Goal: Task Accomplishment & Management: Use online tool/utility

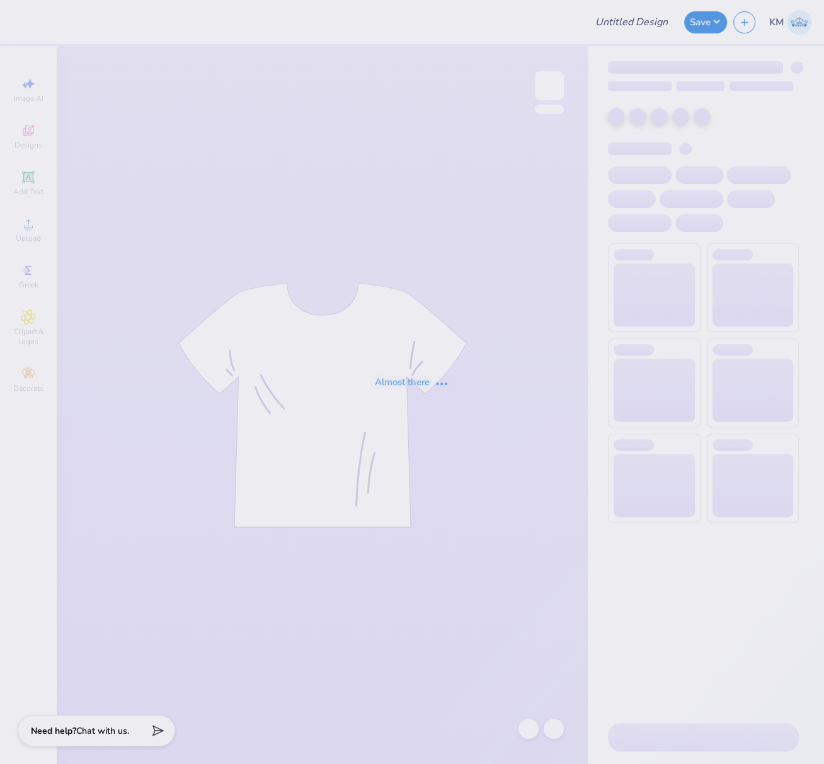
type input "FPS239692"
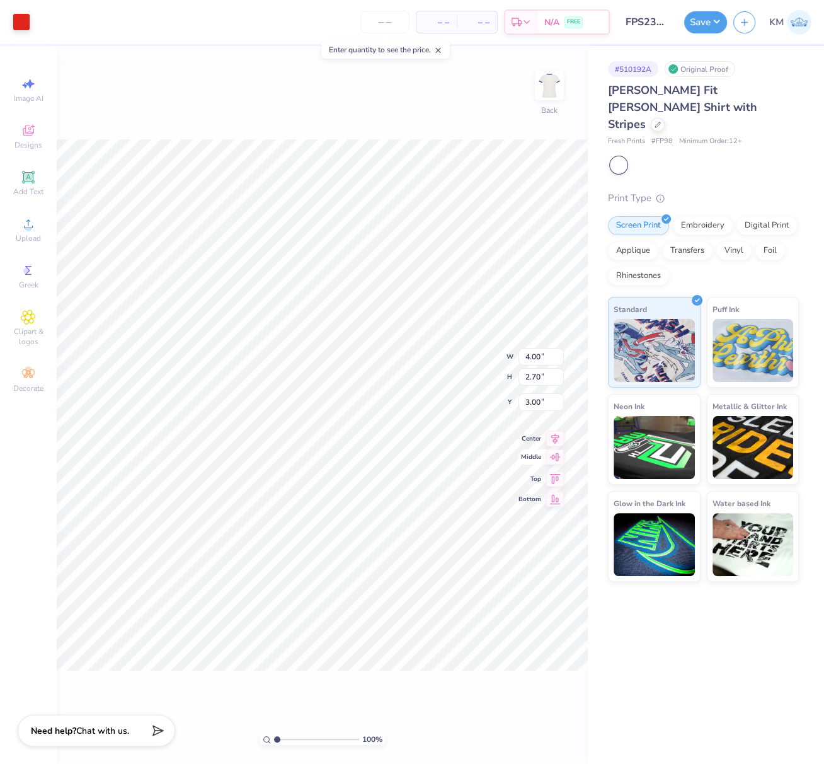
click at [554, 438] on icon at bounding box center [555, 438] width 18 height 15
click at [28, 231] on circle at bounding box center [28, 227] width 7 height 7
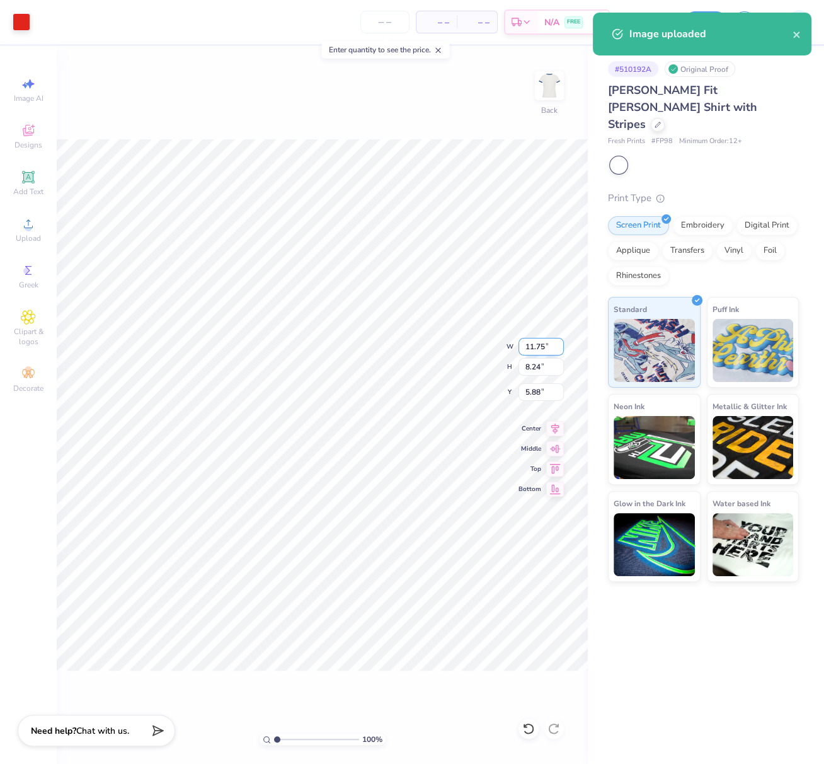
drag, startPoint x: 545, startPoint y: 345, endPoint x: 520, endPoint y: 347, distance: 24.6
click at [520, 347] on input "11.75" at bounding box center [540, 347] width 45 height 18
type input "4.00"
type input "2.81"
type input "8.60"
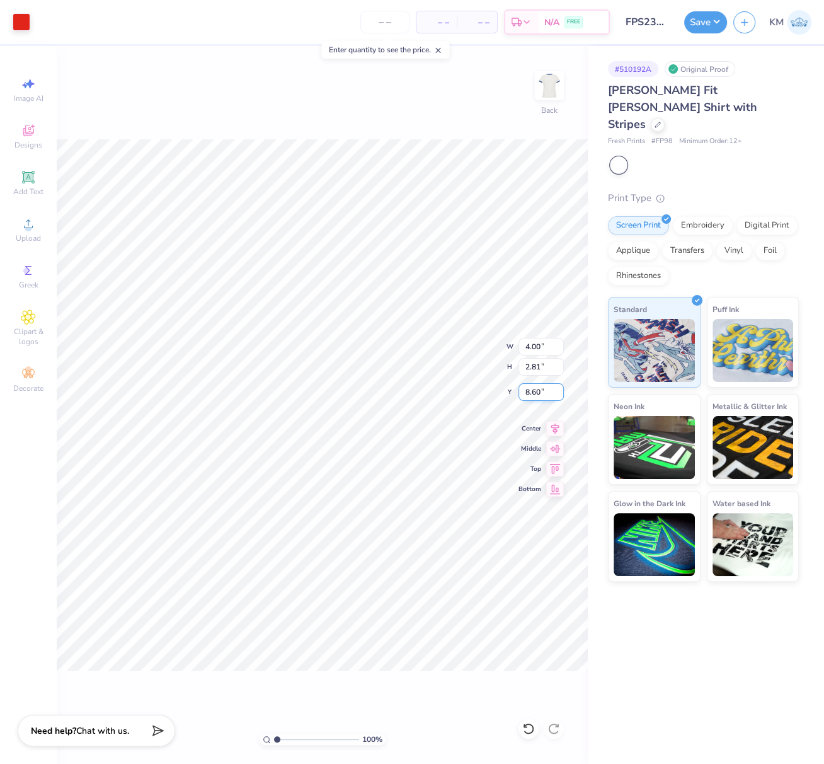
click at [513, 389] on div "100 % Back W 4.00 4.00 " H 2.81 2.81 " Y 8.60 8.60 " Center Middle Top Bottom" at bounding box center [322, 405] width 531 height 718
type input "2.78"
type input "0.51"
type input "9.52"
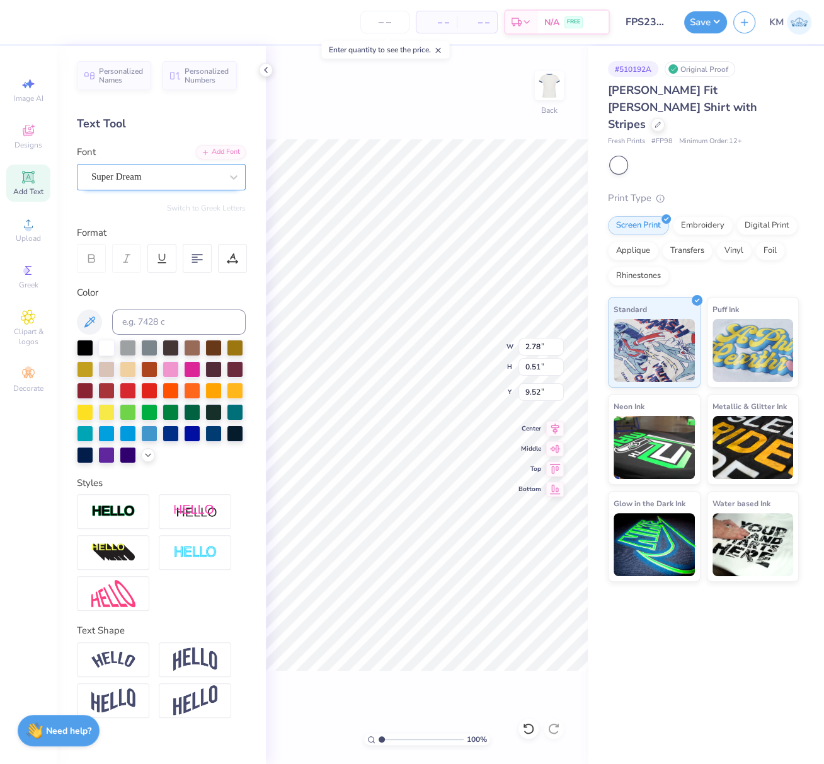
click at [128, 176] on div "Super Dream" at bounding box center [156, 177] width 132 height 20
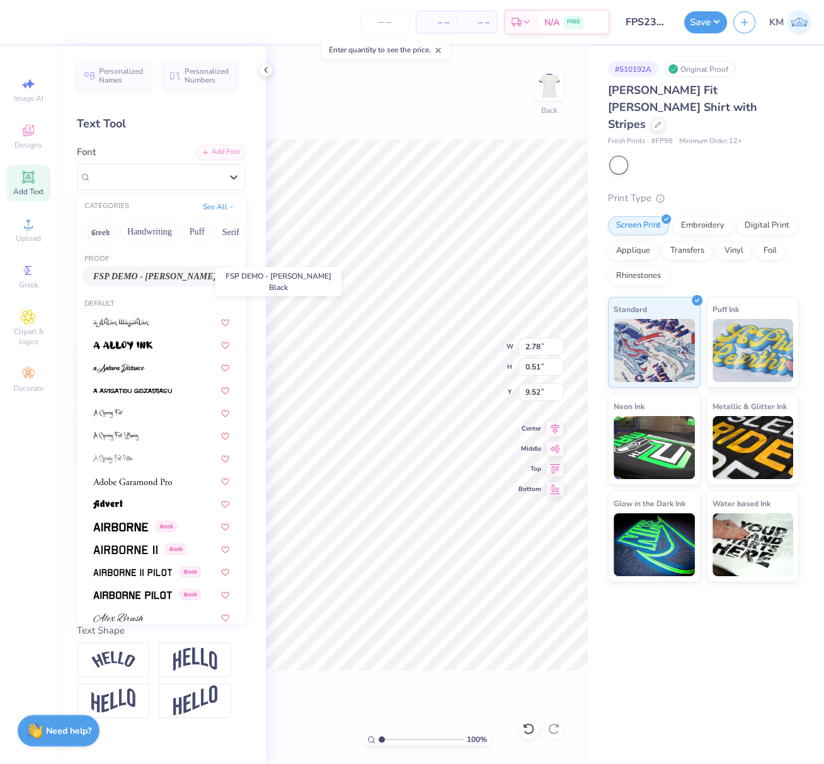
click at [163, 273] on span "FSP DEMO - Bogue Black" at bounding box center [161, 276] width 136 height 13
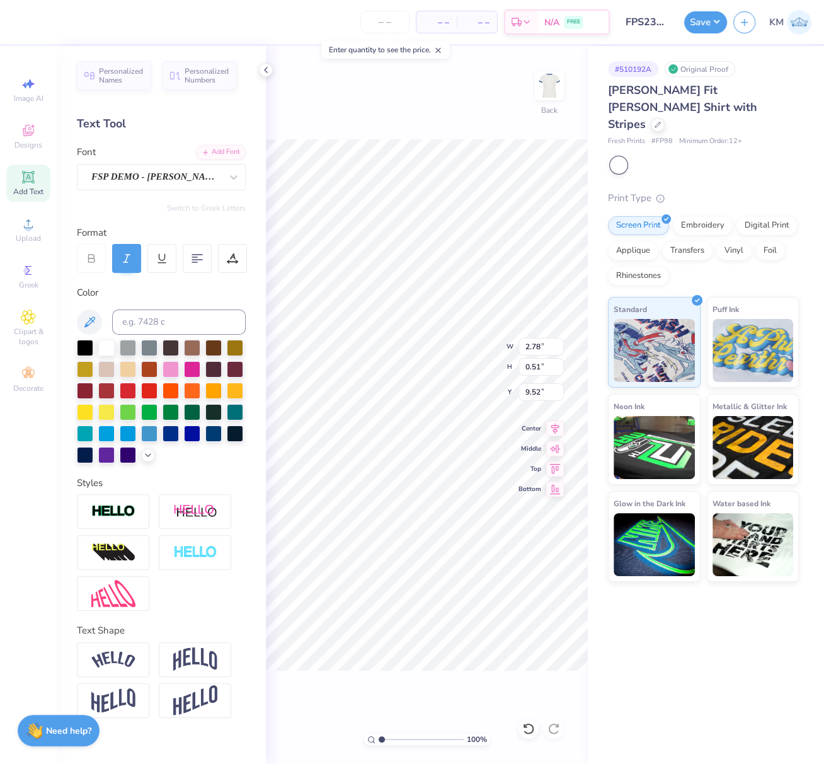
type input "3.09"
type input "0.49"
type input "9.59"
type input "2.85"
type input "0.51"
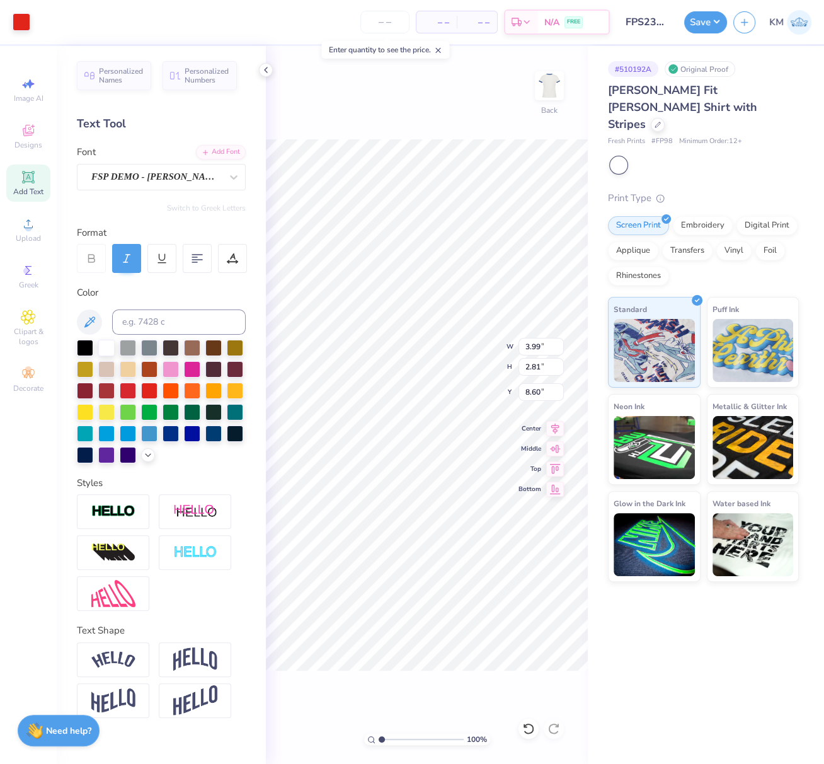
type input "10.17"
click at [120, 174] on div "Super Dream" at bounding box center [156, 177] width 132 height 20
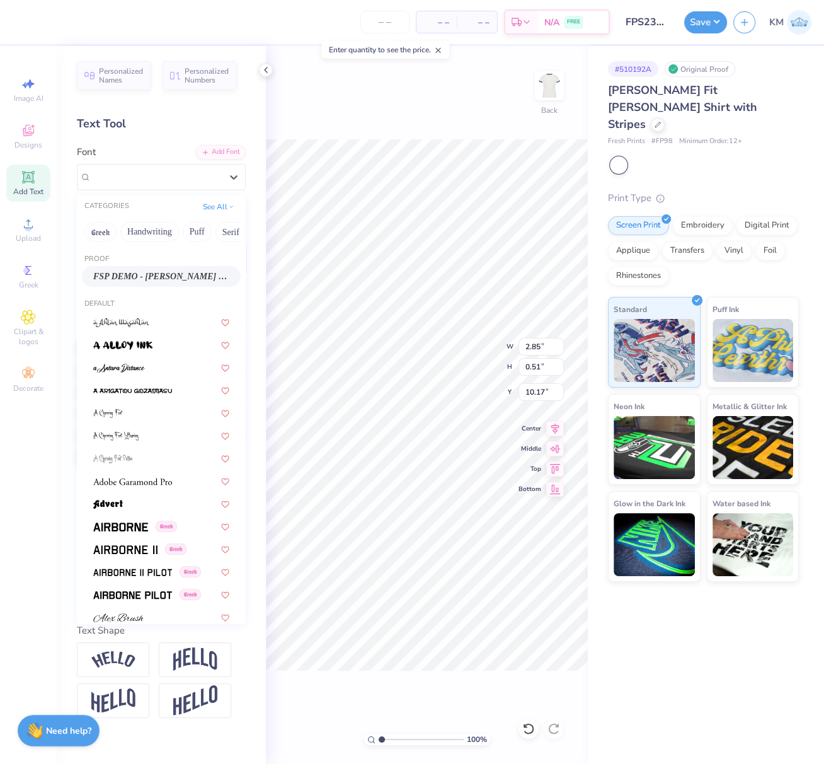
drag, startPoint x: 139, startPoint y: 277, endPoint x: 180, endPoint y: 299, distance: 46.8
click at [139, 277] on span "FSP DEMO - Bogue Black" at bounding box center [161, 276] width 136 height 13
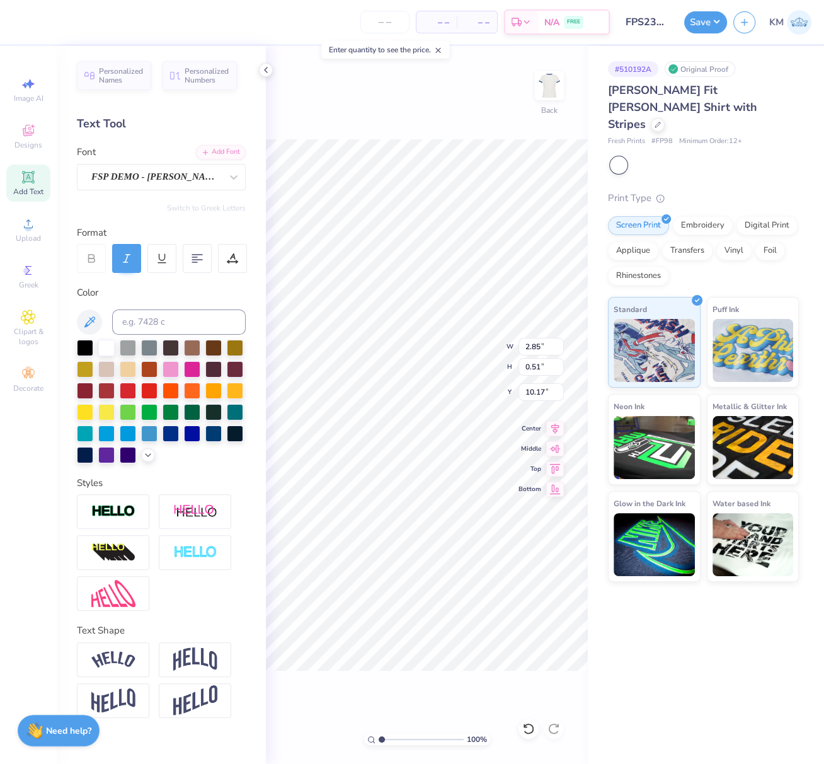
type input "3.69"
type input "0.49"
type input "10.23"
drag, startPoint x: 384, startPoint y: 739, endPoint x: 399, endPoint y: 743, distance: 15.7
click at [401, 743] on input "range" at bounding box center [421, 738] width 85 height 11
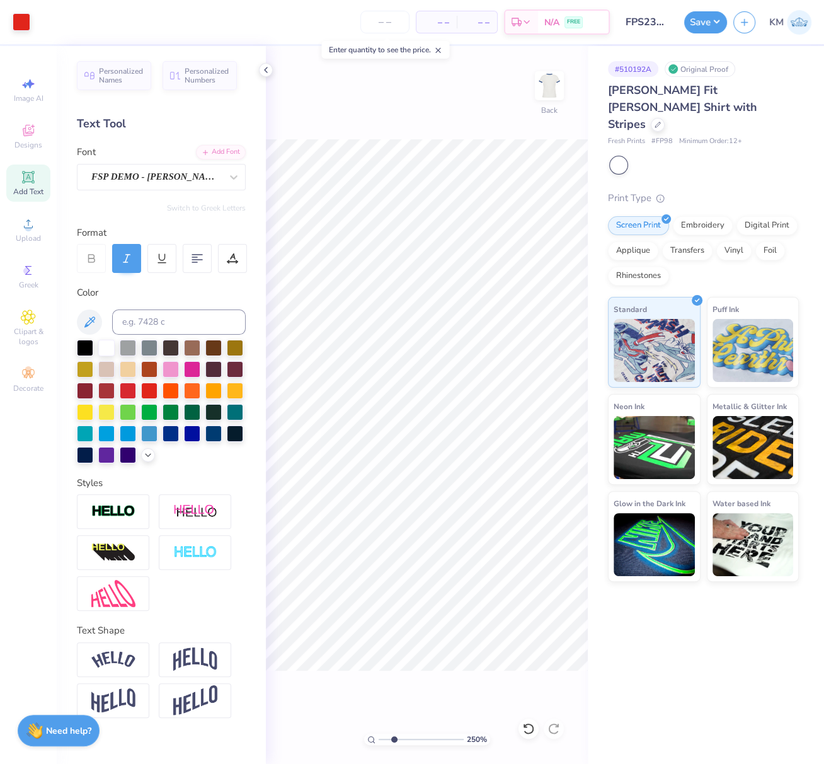
type input "2.5"
type input "9.58"
type input "3.69"
type input "10.18"
drag, startPoint x: 539, startPoint y: 347, endPoint x: 522, endPoint y: 343, distance: 18.2
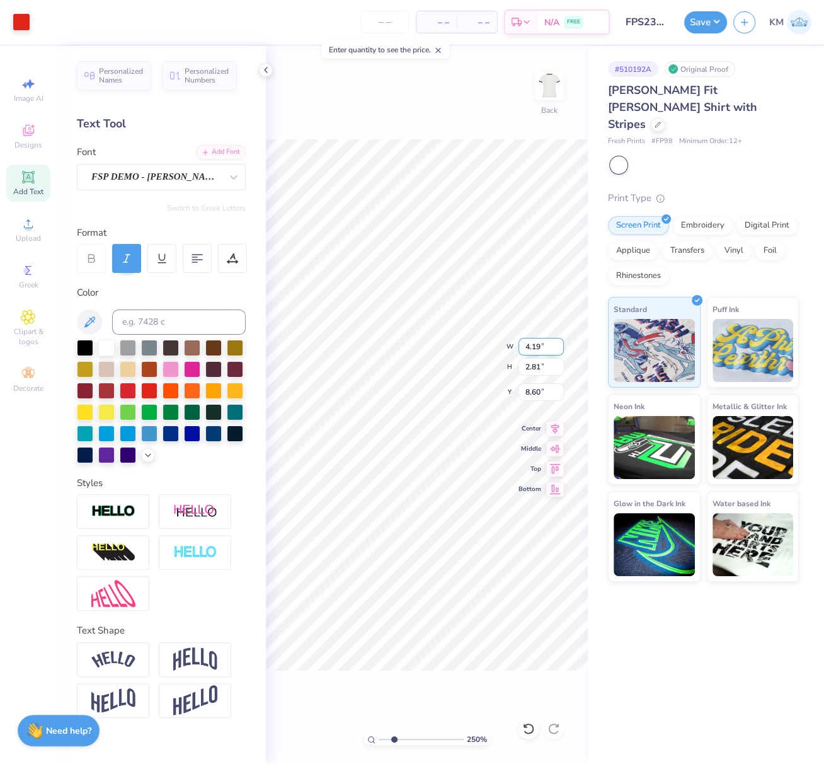
click at [524, 345] on input "4.19" at bounding box center [540, 347] width 45 height 18
type input "4.00"
type input "2.68"
drag, startPoint x: 538, startPoint y: 391, endPoint x: 524, endPoint y: 387, distance: 14.2
click at [521, 389] on input "8.66" at bounding box center [540, 392] width 45 height 18
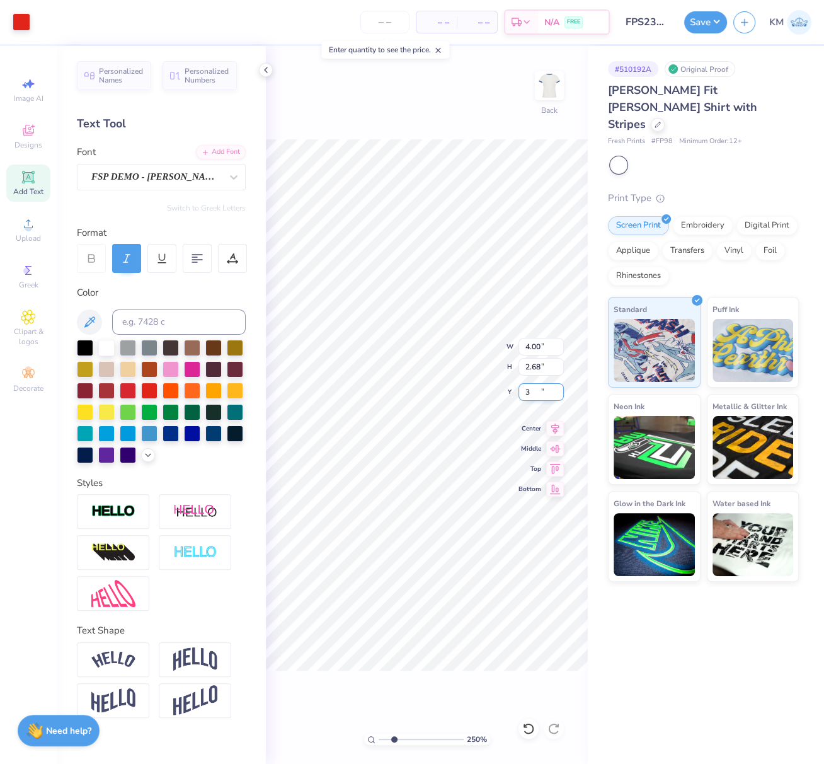
type input "3.00"
click at [554, 424] on icon at bounding box center [555, 426] width 18 height 15
drag, startPoint x: 383, startPoint y: 741, endPoint x: 369, endPoint y: 740, distance: 14.5
click at [358, 738] on div "109 % Back" at bounding box center [427, 405] width 322 height 718
type input "1"
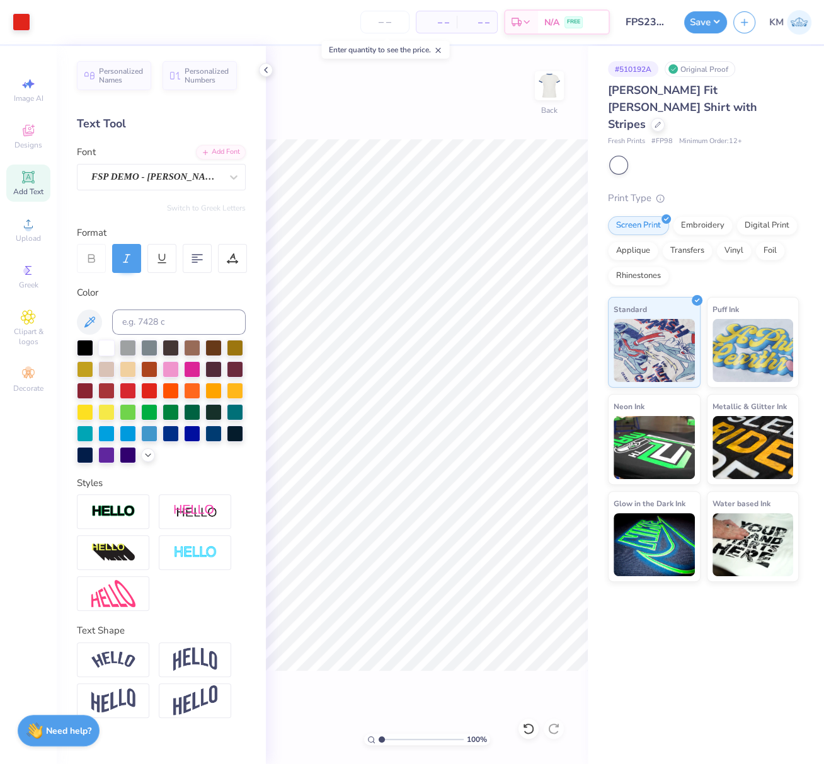
drag, startPoint x: 375, startPoint y: 738, endPoint x: 365, endPoint y: 738, distance: 10.7
click at [367, 738] on div "100 %" at bounding box center [427, 738] width 126 height 11
click at [657, 120] on icon at bounding box center [658, 123] width 6 height 6
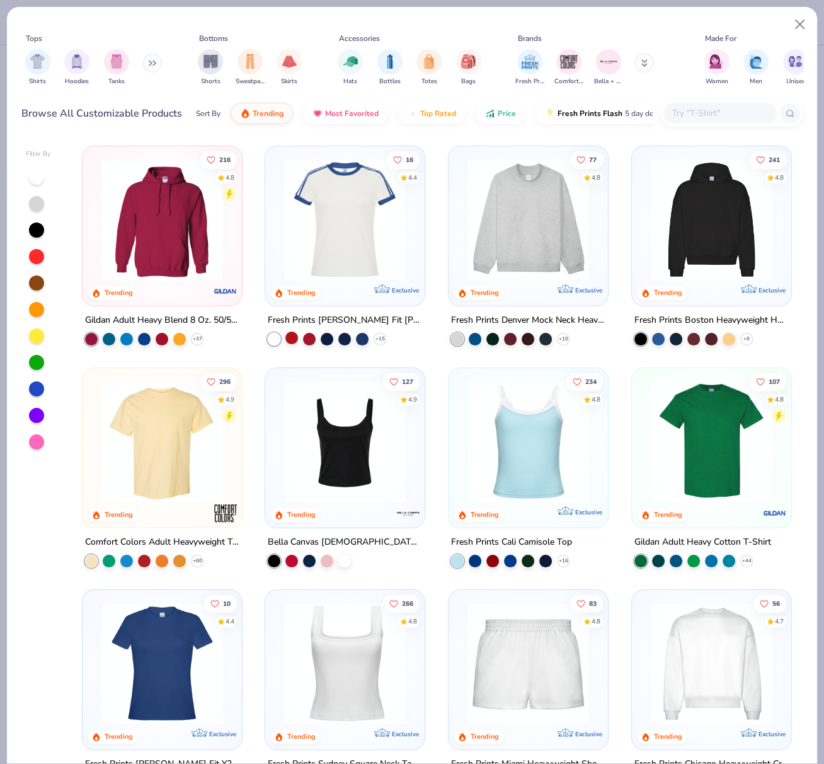
click at [287, 338] on div at bounding box center [291, 337] width 13 height 13
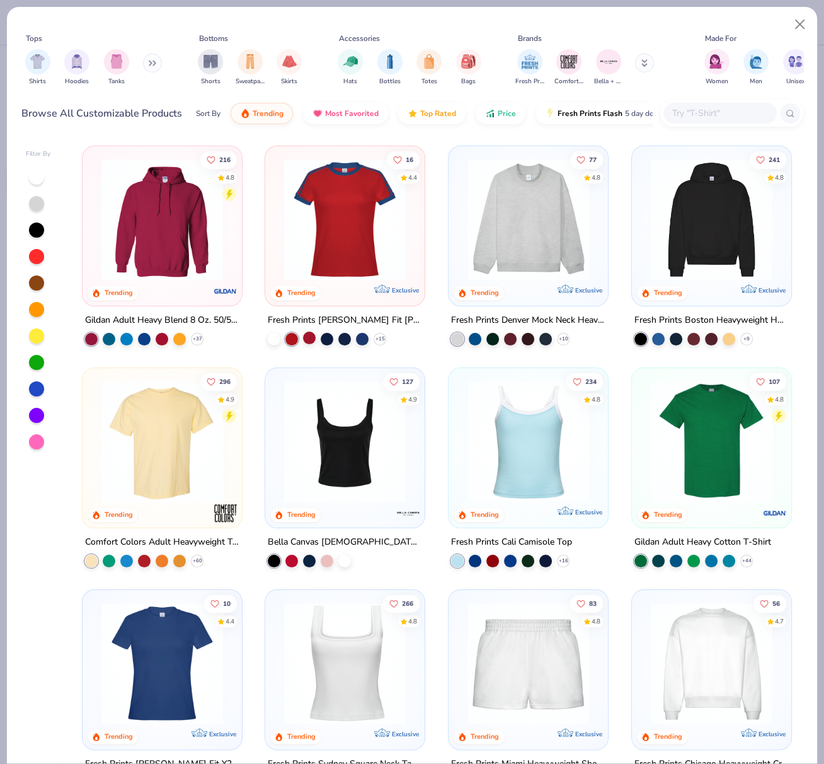
click at [306, 336] on div at bounding box center [309, 337] width 13 height 13
click at [377, 338] on polyline at bounding box center [379, 339] width 5 height 3
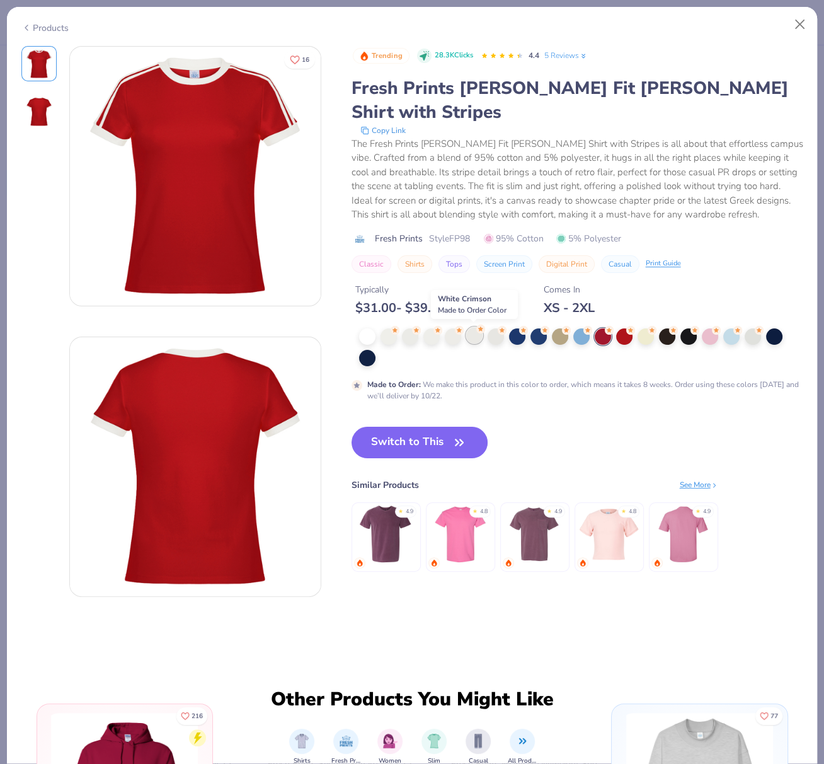
click at [472, 334] on div at bounding box center [474, 335] width 16 height 16
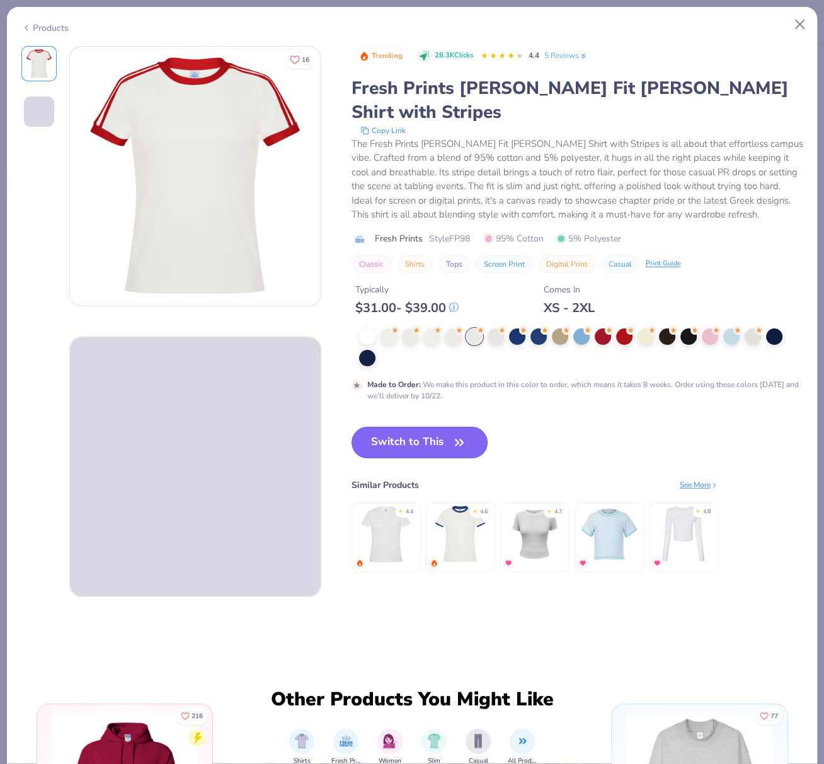
click at [429, 437] on button "Switch to This" at bounding box center [420, 442] width 137 height 31
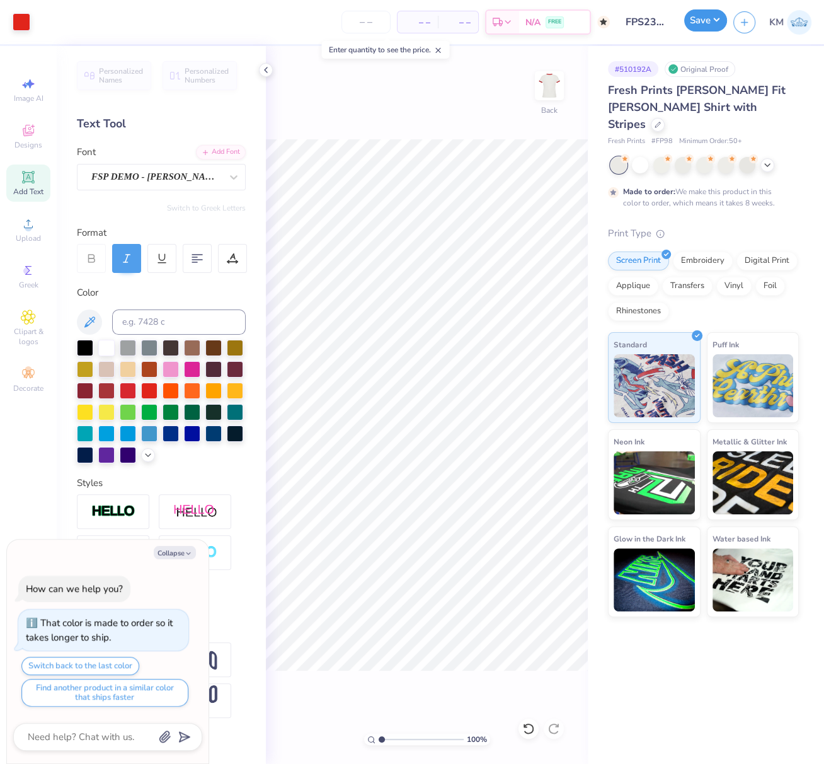
click at [713, 22] on button "Save" at bounding box center [705, 20] width 43 height 22
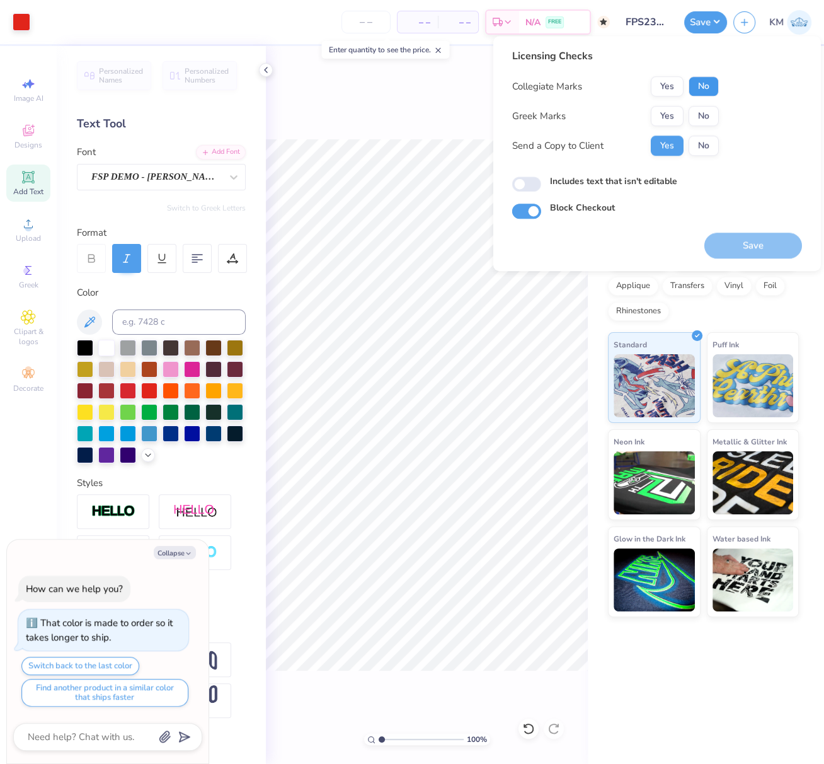
click at [707, 87] on button "No" at bounding box center [704, 86] width 30 height 20
click at [707, 112] on button "No" at bounding box center [704, 116] width 30 height 20
click at [706, 146] on button "No" at bounding box center [704, 145] width 30 height 20
drag, startPoint x: 747, startPoint y: 249, endPoint x: 728, endPoint y: 273, distance: 30.1
click at [747, 248] on button "Save" at bounding box center [753, 245] width 98 height 26
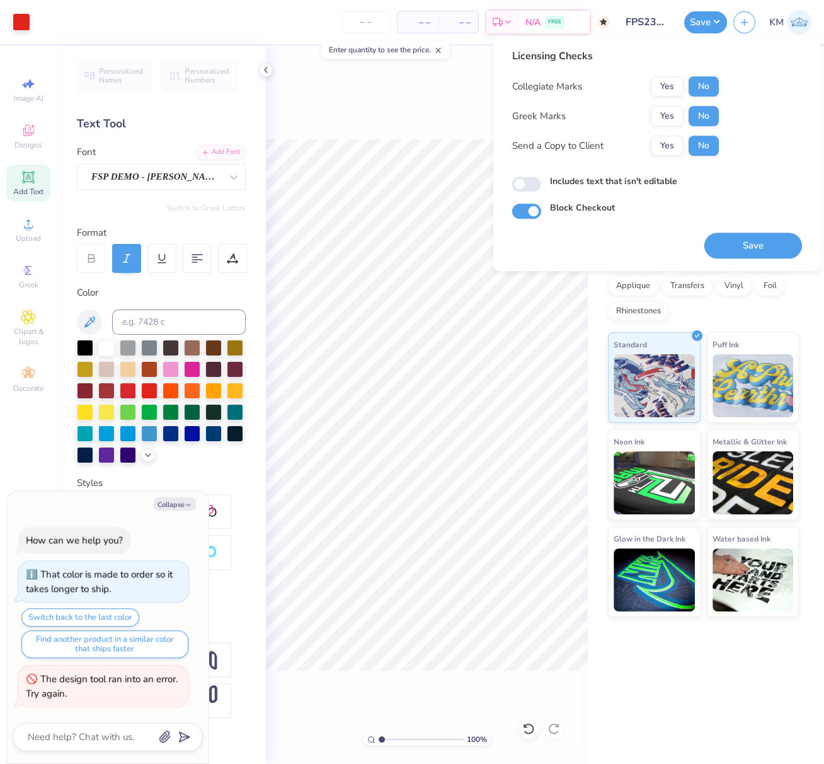
click at [164, 503] on button "Collapse" at bounding box center [175, 503] width 42 height 13
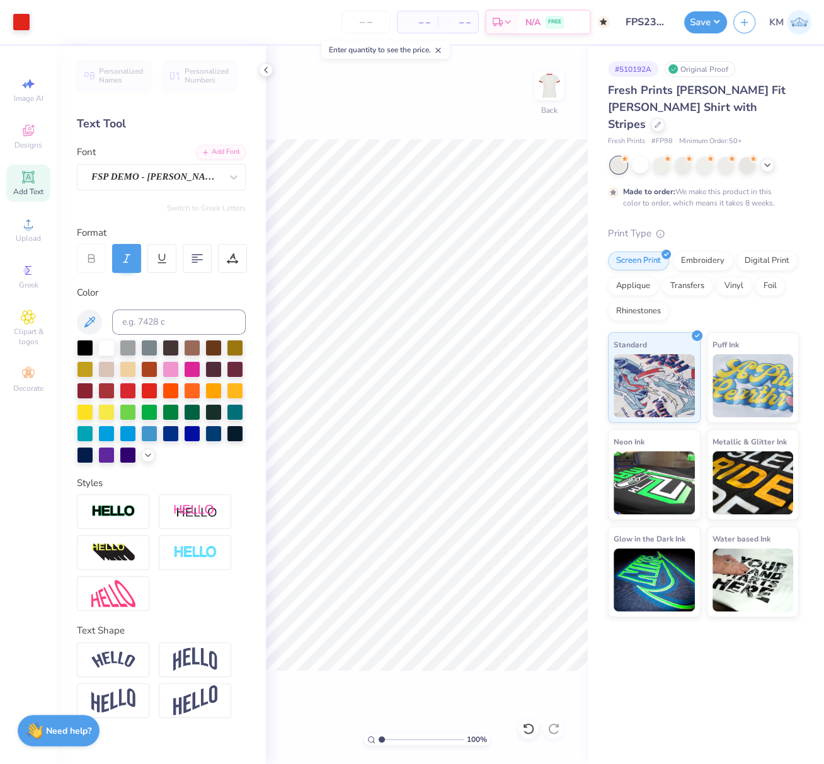
drag, startPoint x: 713, startPoint y: 23, endPoint x: 719, endPoint y: 34, distance: 12.4
click at [712, 23] on button "Save" at bounding box center [705, 22] width 43 height 22
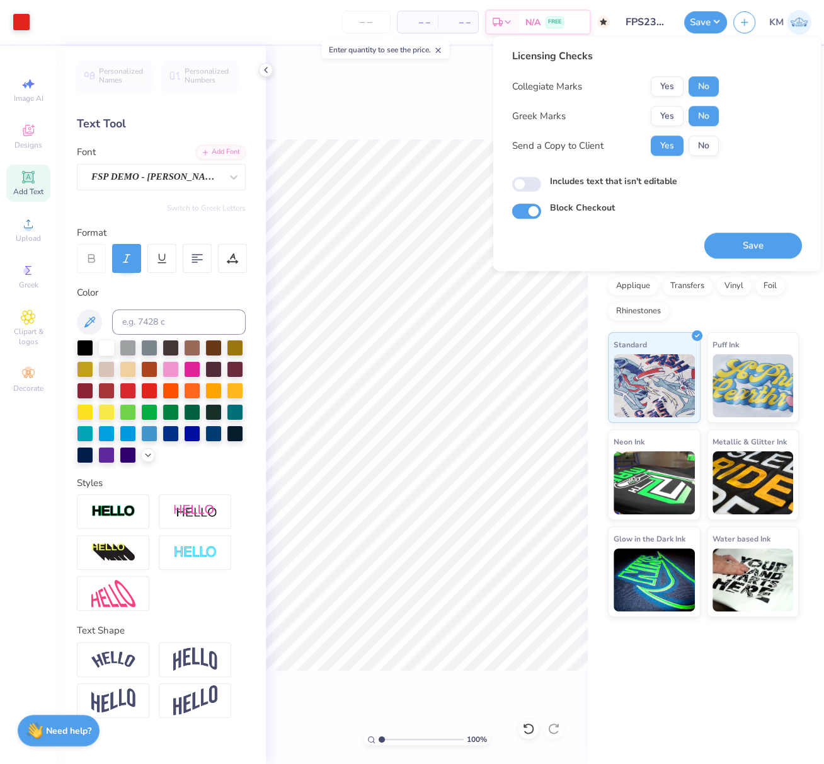
click at [763, 245] on button "Save" at bounding box center [753, 245] width 98 height 26
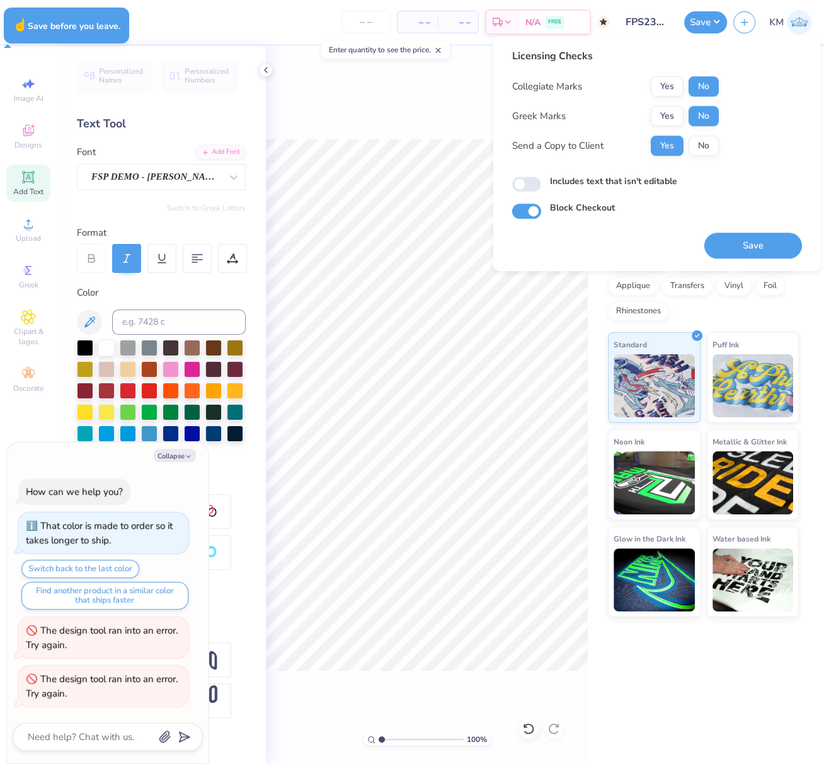
type textarea "x"
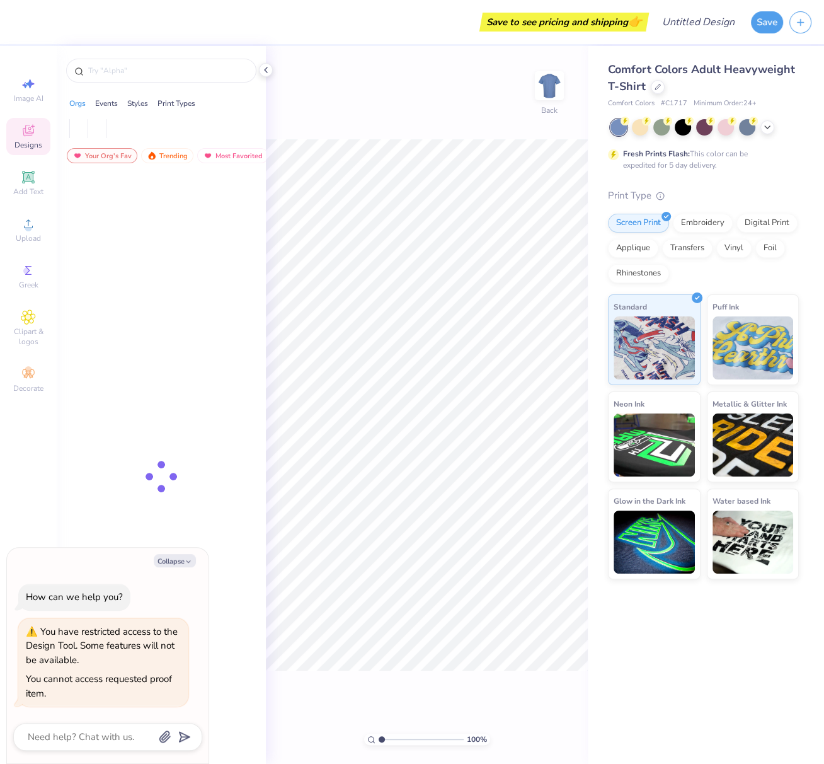
type textarea "x"
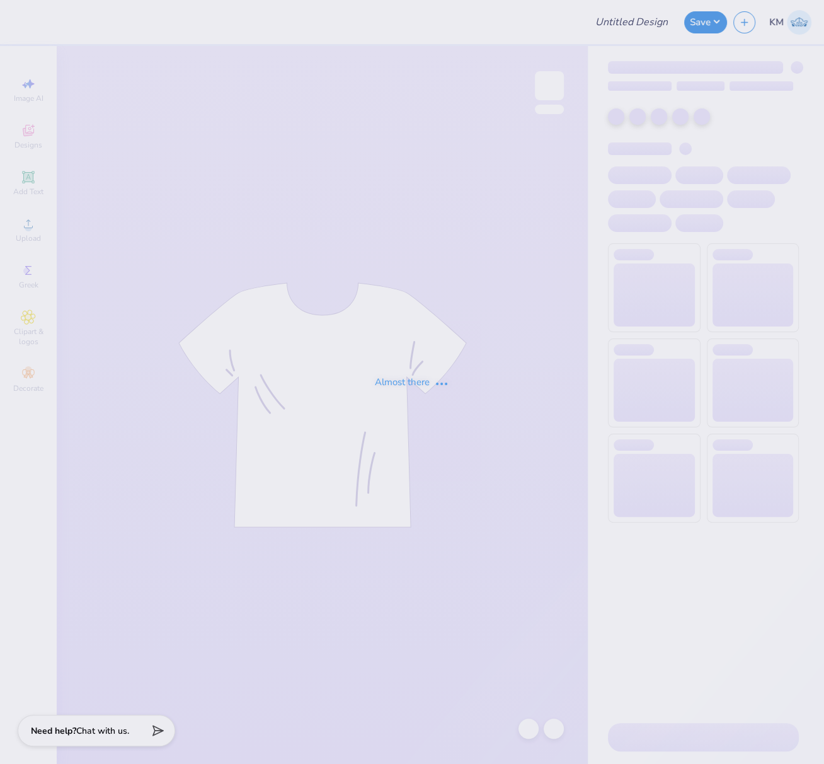
type input "FPS239692"
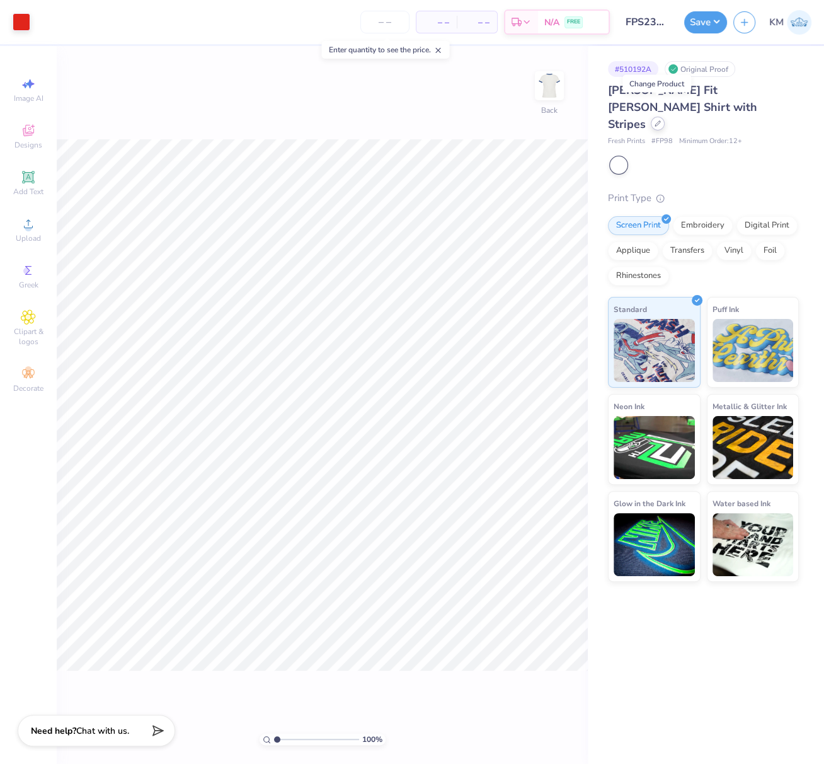
click at [658, 120] on icon at bounding box center [658, 123] width 6 height 6
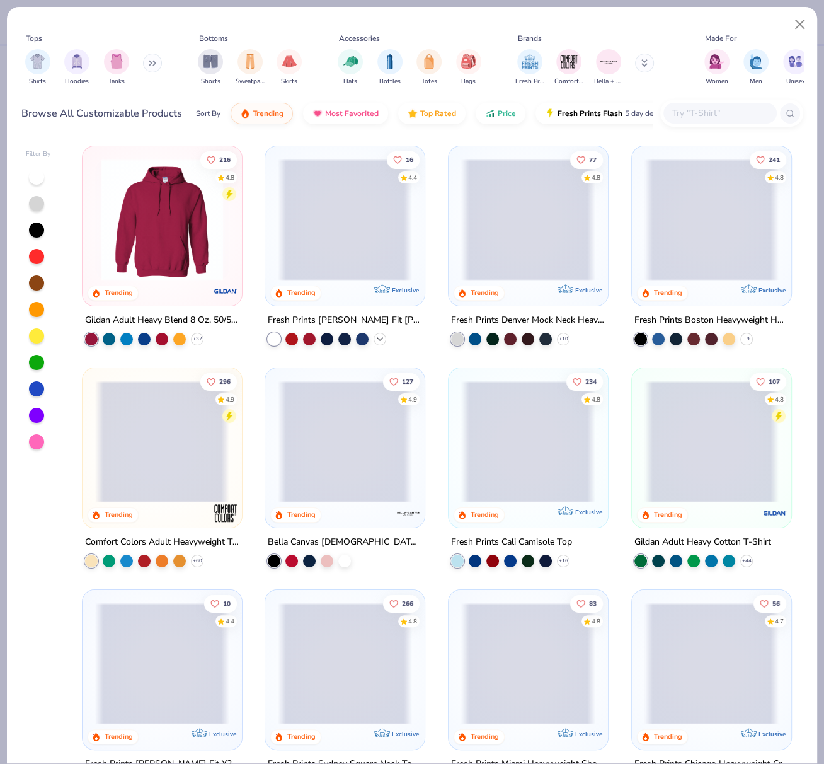
click at [378, 336] on icon at bounding box center [380, 339] width 10 height 10
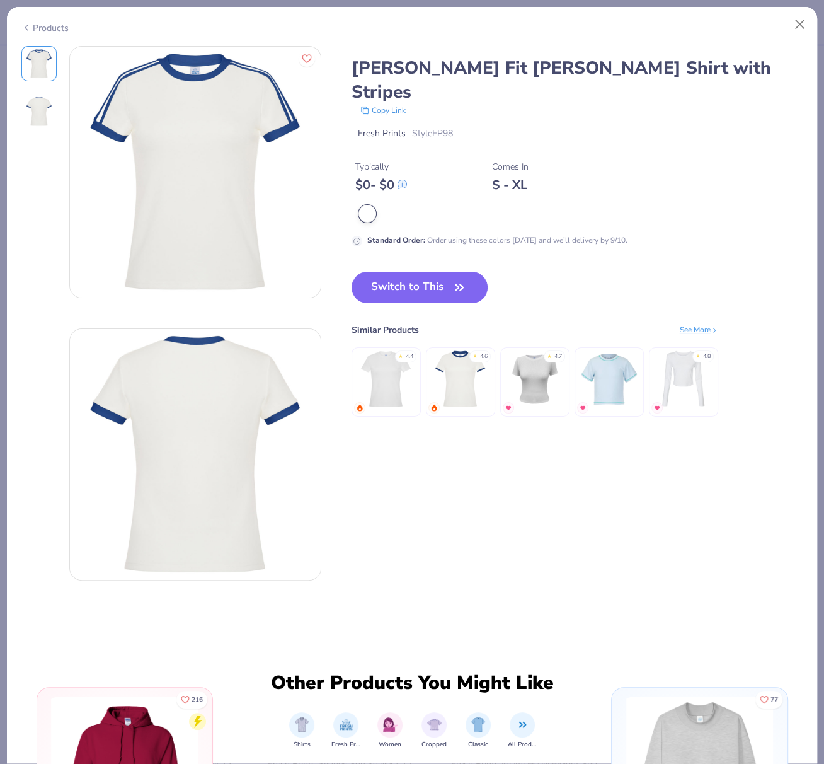
click at [381, 349] on img at bounding box center [386, 379] width 60 height 60
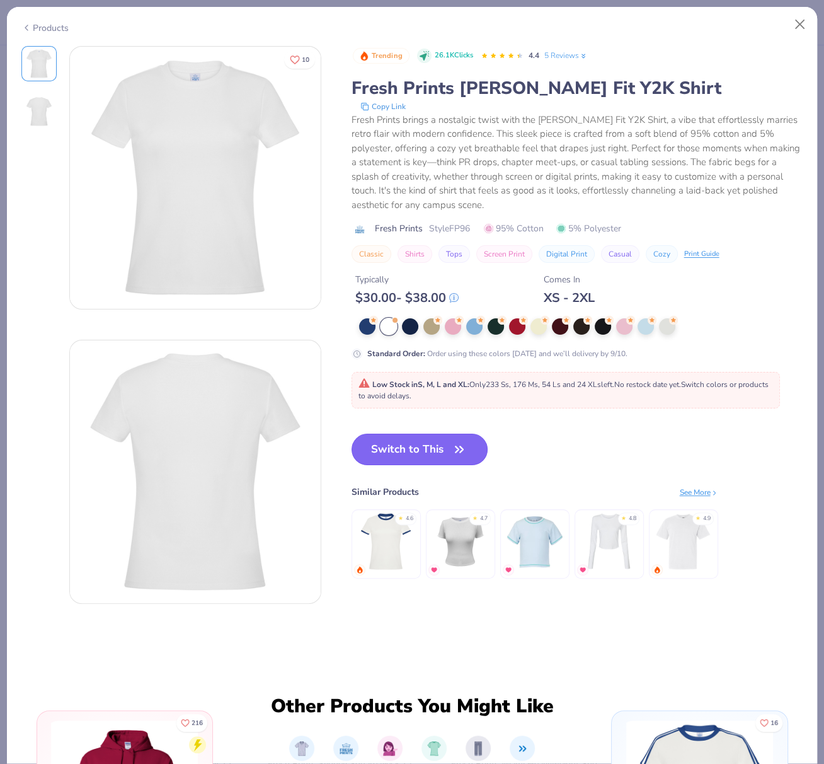
click at [437, 444] on button "Switch to This" at bounding box center [420, 448] width 137 height 31
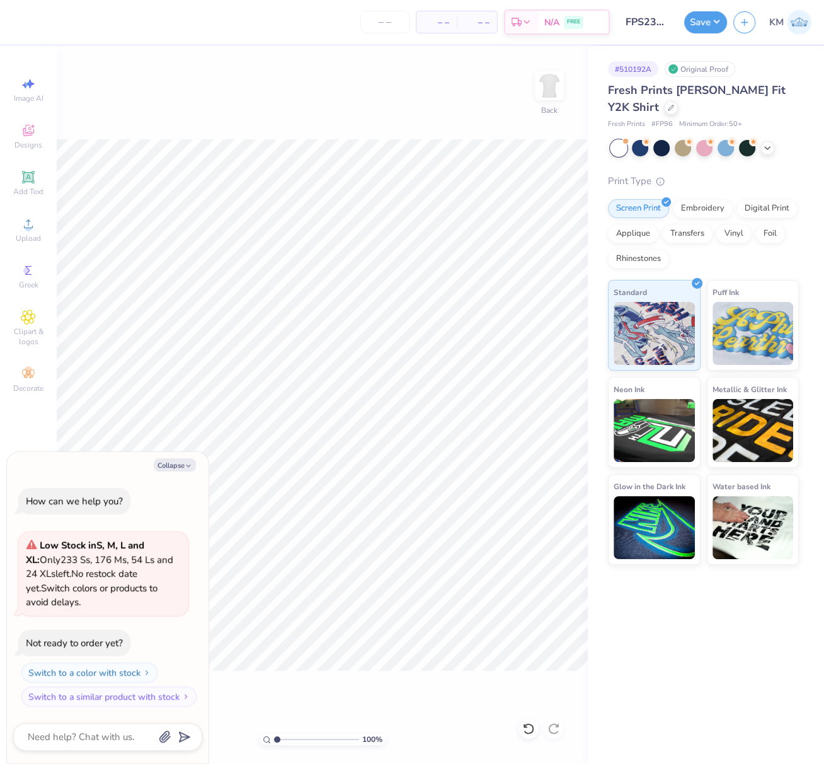
drag, startPoint x: 183, startPoint y: 467, endPoint x: 168, endPoint y: 457, distance: 17.7
click at [183, 467] on button "Collapse" at bounding box center [175, 464] width 42 height 13
type textarea "x"
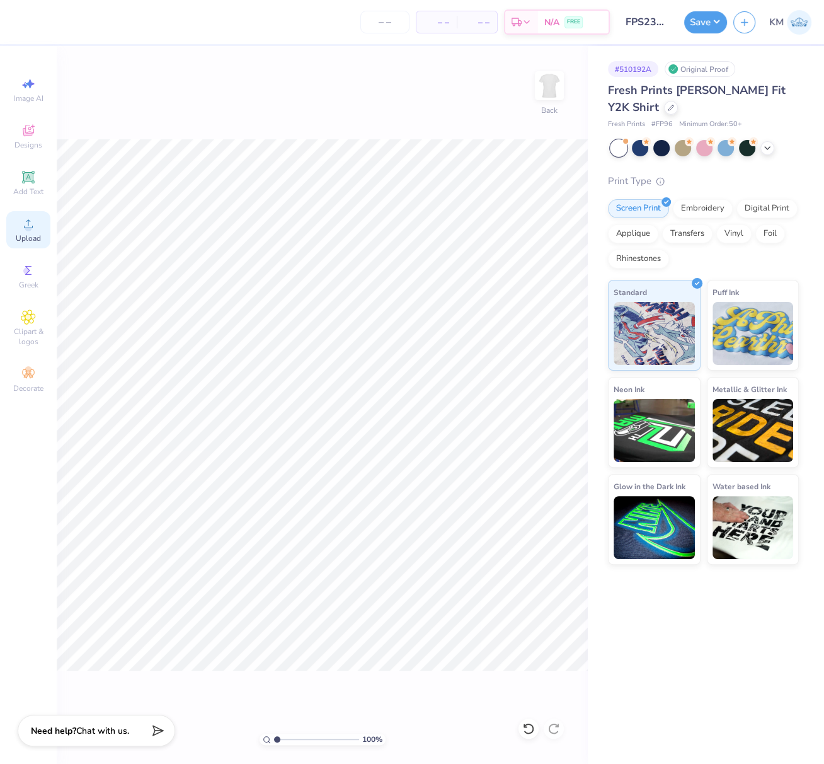
click at [30, 236] on span "Upload" at bounding box center [28, 238] width 25 height 10
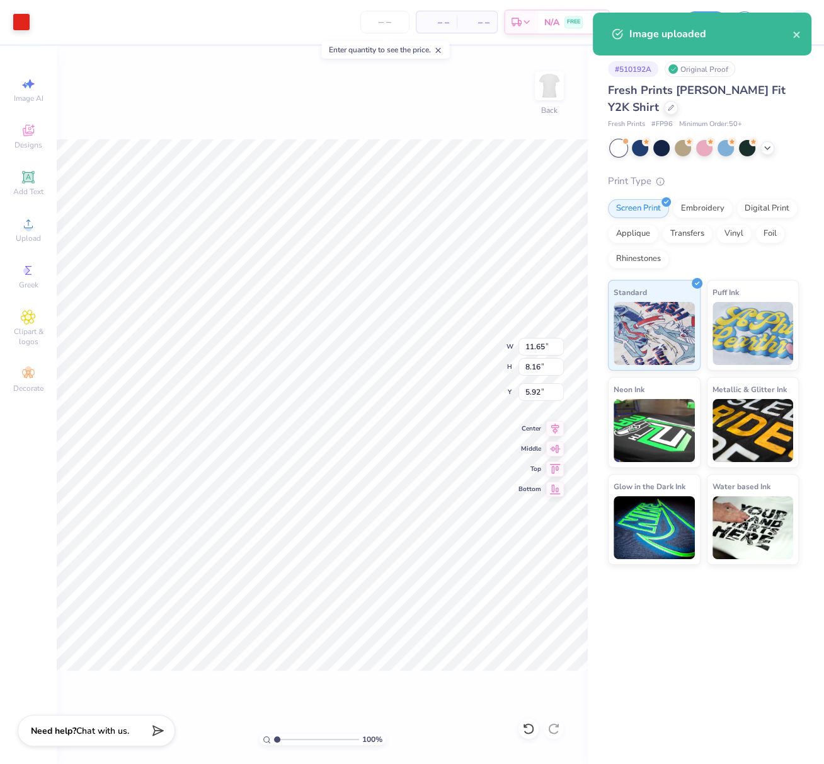
type input "8.08"
type input "1.49"
type input "8.62"
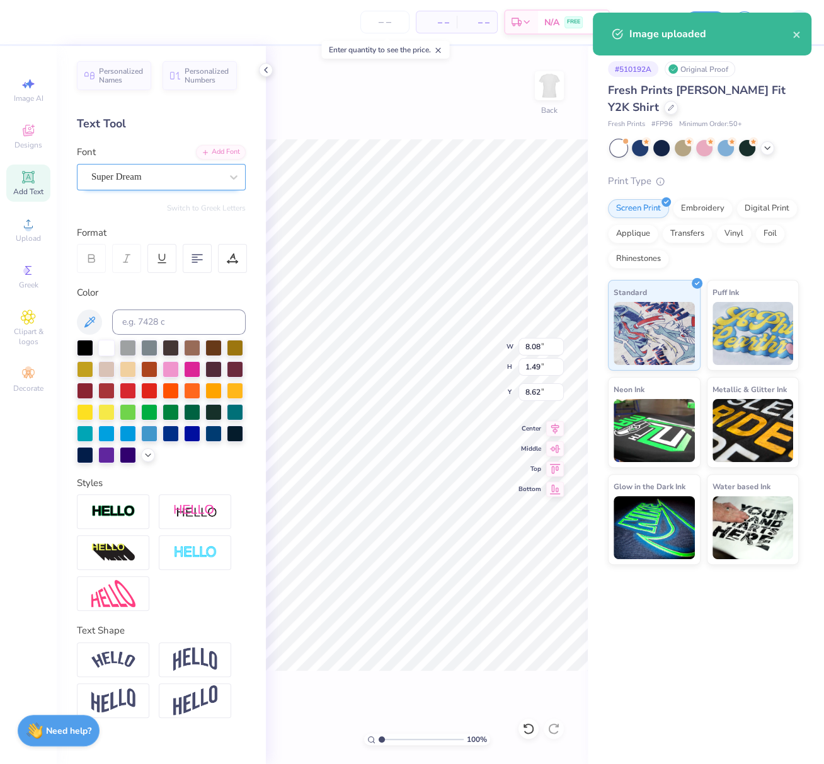
click at [107, 181] on div "Super Dream" at bounding box center [156, 177] width 132 height 20
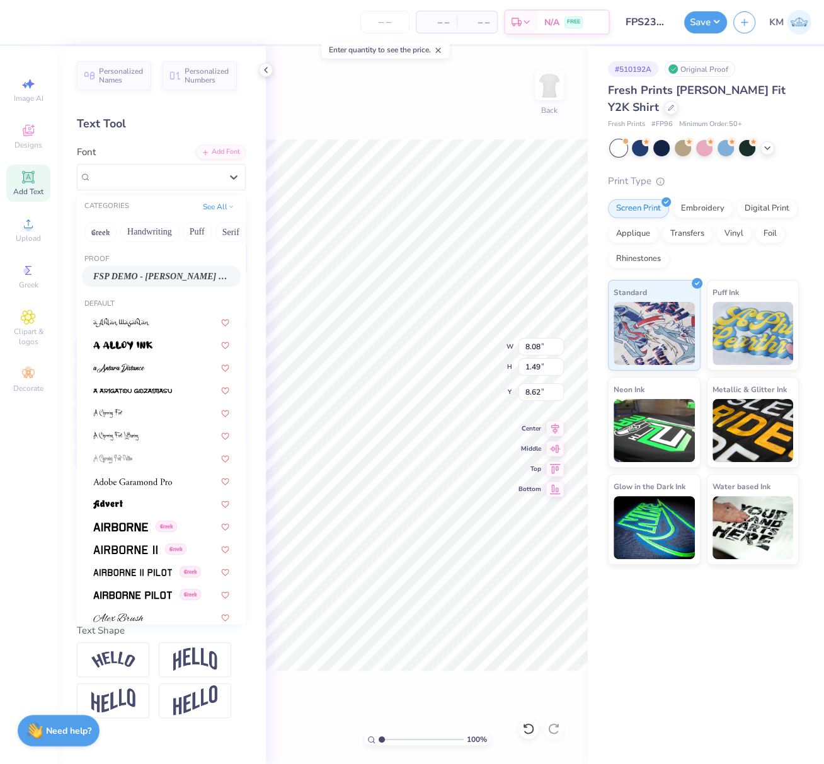
drag, startPoint x: 129, startPoint y: 272, endPoint x: 161, endPoint y: 280, distance: 32.5
click at [129, 272] on span "FSP DEMO - Bogue Black" at bounding box center [161, 276] width 136 height 13
type input "8.98"
type input "1.43"
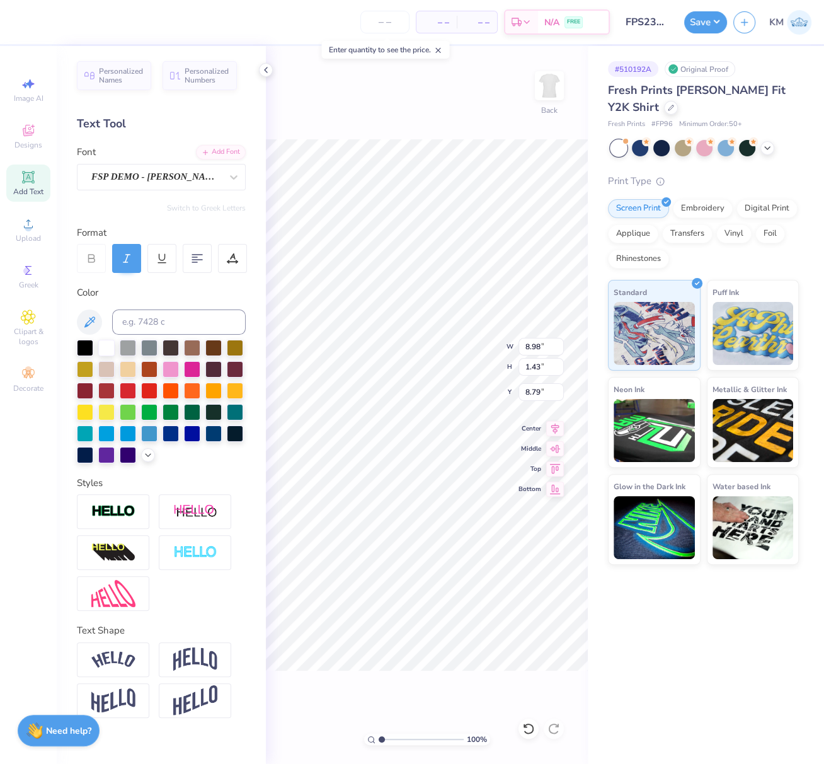
type input "8.57"
type input "8.30"
type input "1.47"
type input "10.46"
click at [115, 173] on div "Super Dream" at bounding box center [156, 177] width 132 height 20
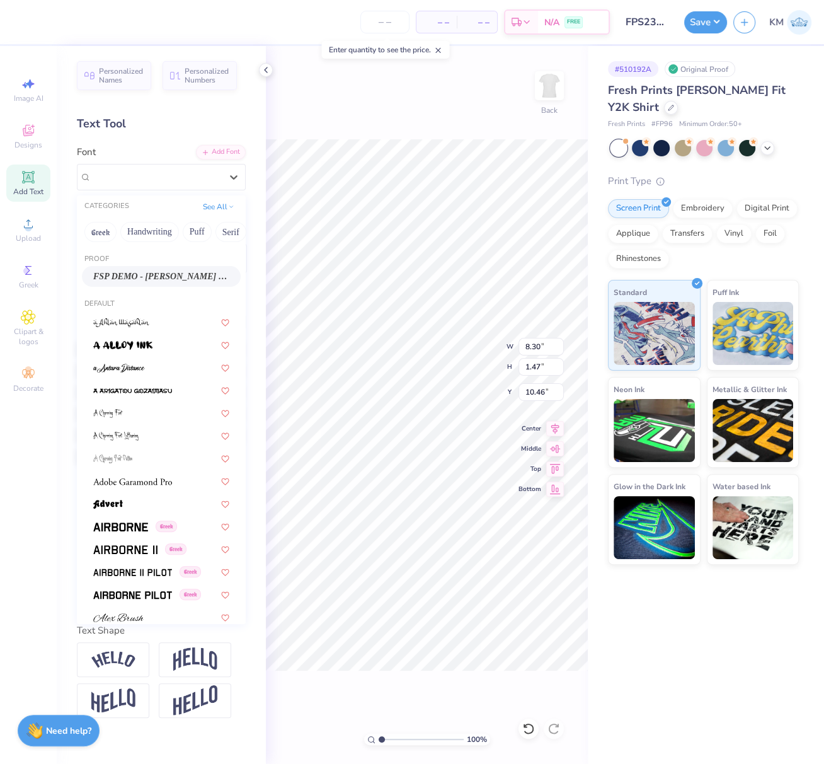
click at [136, 273] on span "FSP DEMO - Bogue Black" at bounding box center [161, 276] width 136 height 13
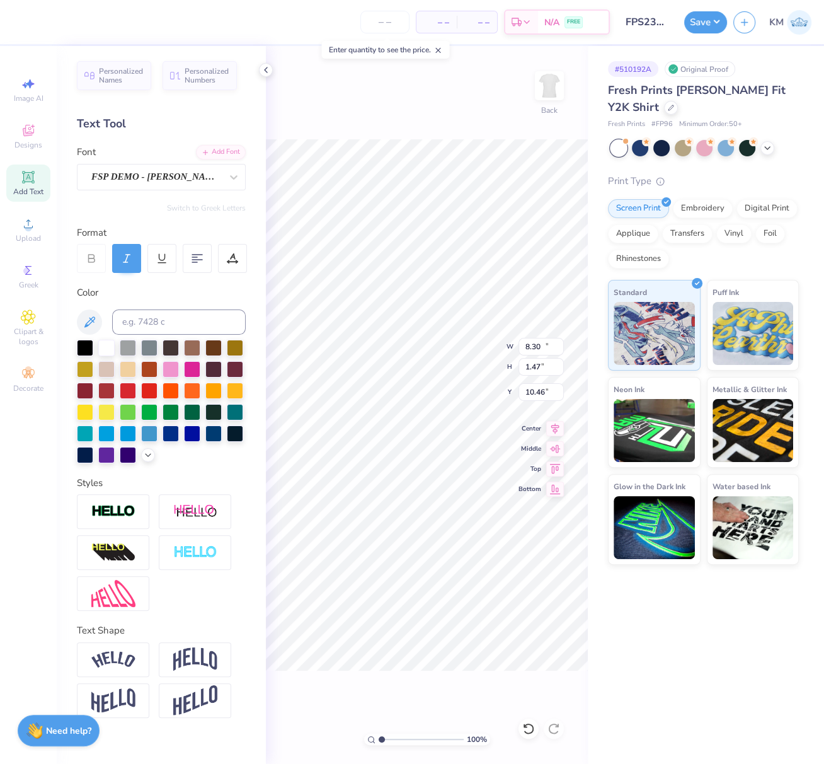
type input "10.73"
type input "1.43"
type input "10.59"
type input "11.65"
type input "8.16"
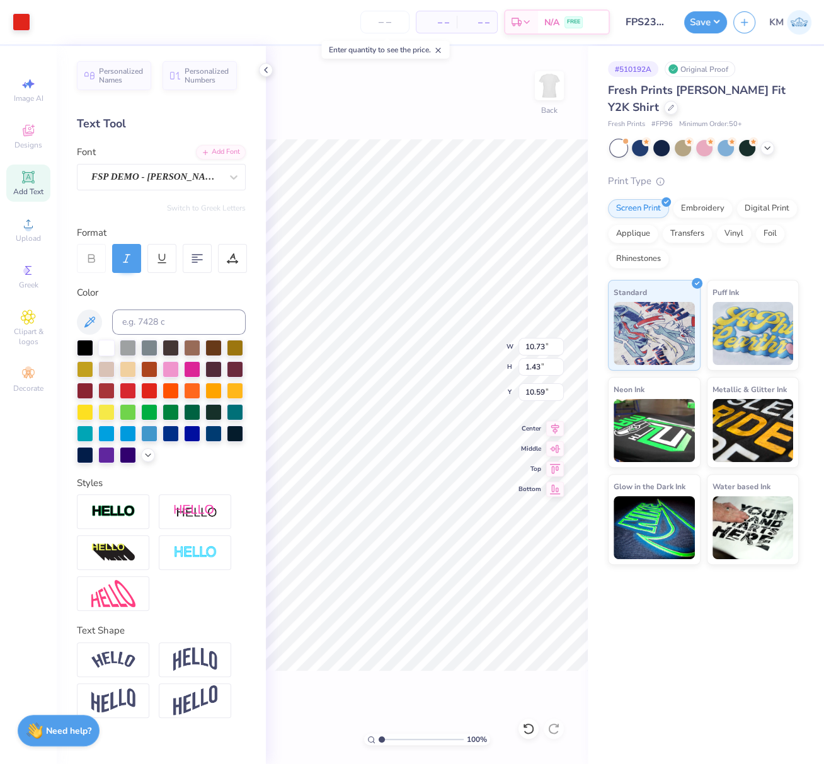
type input "5.92"
type input "9.38"
type input "6.57"
type input "7.06"
type input "10.72"
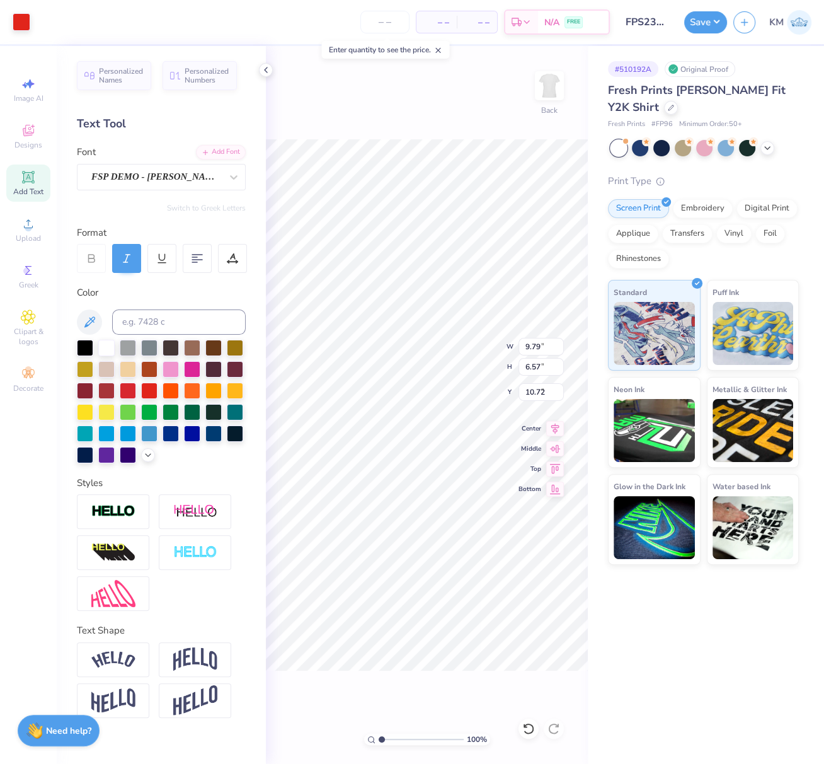
type input "9.79"
type input "6.57"
type input "7.06"
drag, startPoint x: 524, startPoint y: 349, endPoint x: 539, endPoint y: 348, distance: 15.8
click at [539, 348] on input "9.79" at bounding box center [540, 347] width 45 height 18
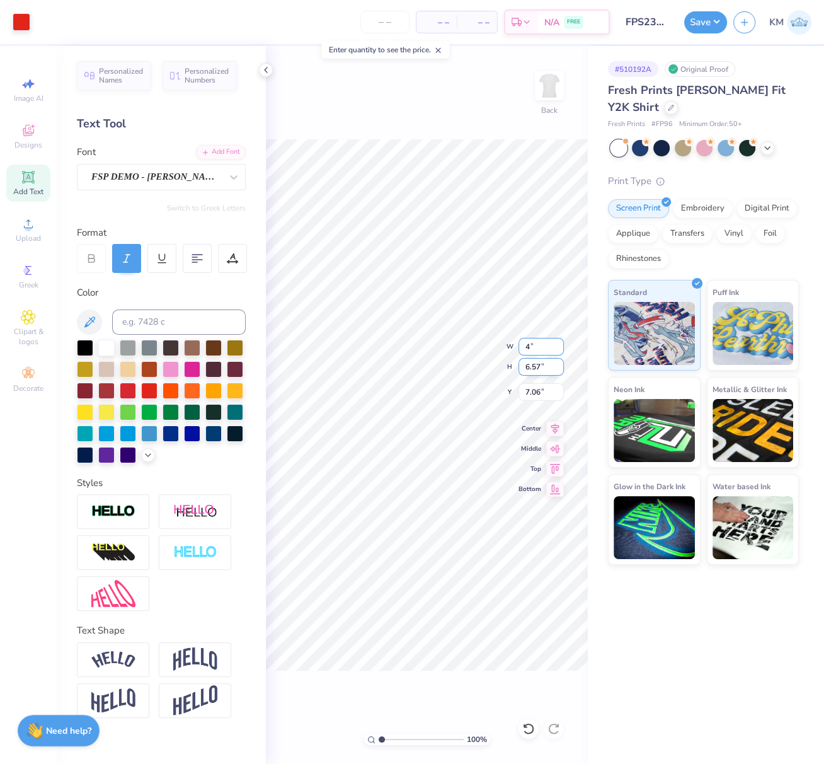
type input "4.00"
type input "2.68"
click at [521, 393] on input "9.01" at bounding box center [540, 392] width 45 height 18
type input "3.00"
click at [556, 426] on icon at bounding box center [555, 426] width 18 height 15
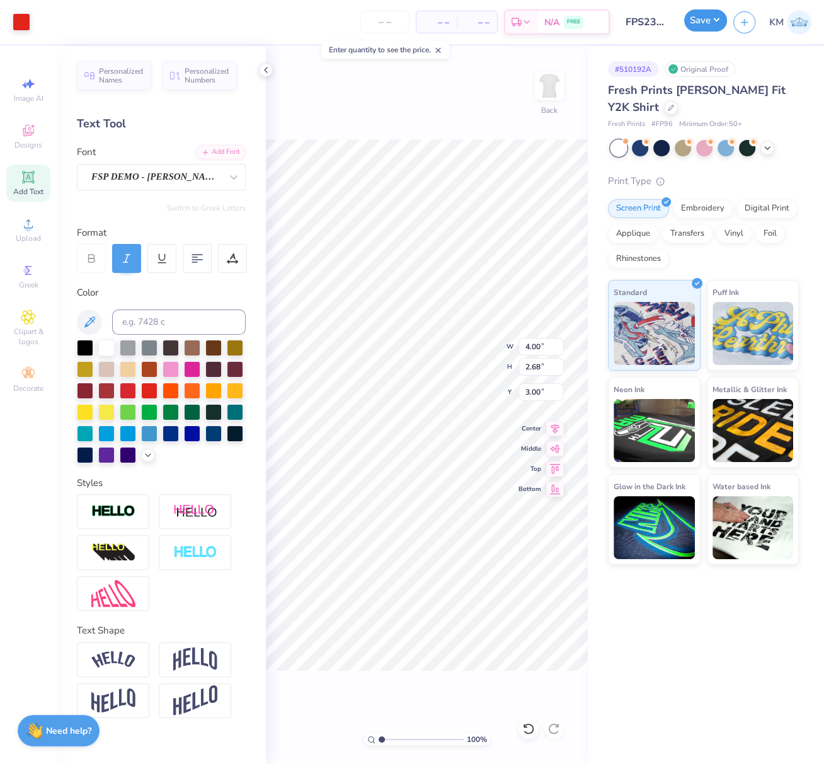
drag, startPoint x: 718, startPoint y: 20, endPoint x: 716, endPoint y: 30, distance: 9.6
click at [718, 21] on button "Save" at bounding box center [705, 20] width 43 height 22
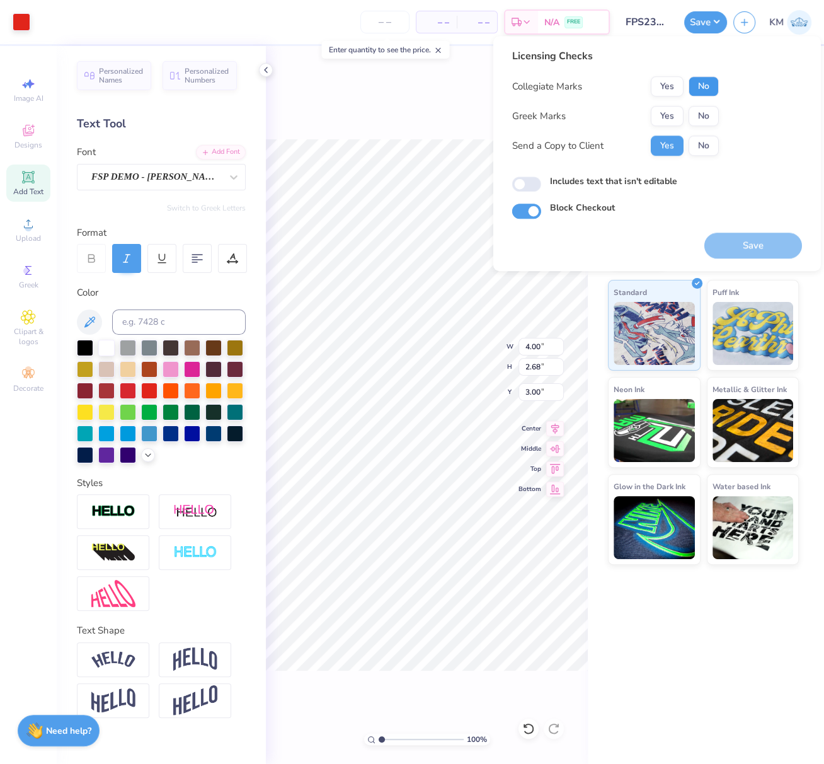
click at [706, 88] on button "No" at bounding box center [704, 86] width 30 height 20
click at [706, 113] on button "No" at bounding box center [704, 116] width 30 height 20
click at [706, 141] on button "No" at bounding box center [704, 145] width 30 height 20
click at [753, 249] on button "Save" at bounding box center [753, 245] width 98 height 26
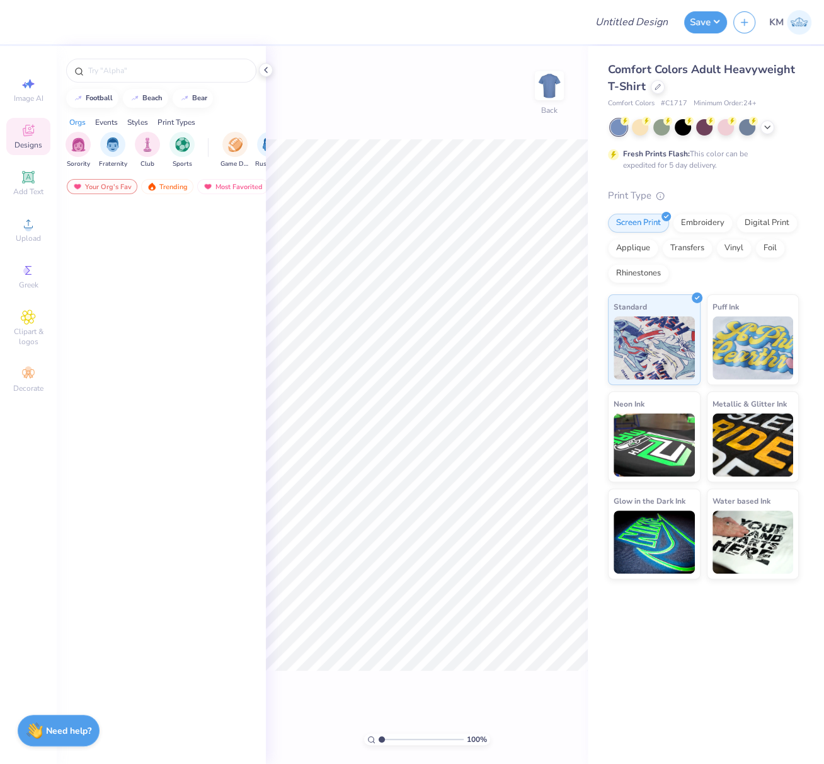
scroll to position [6325, 0]
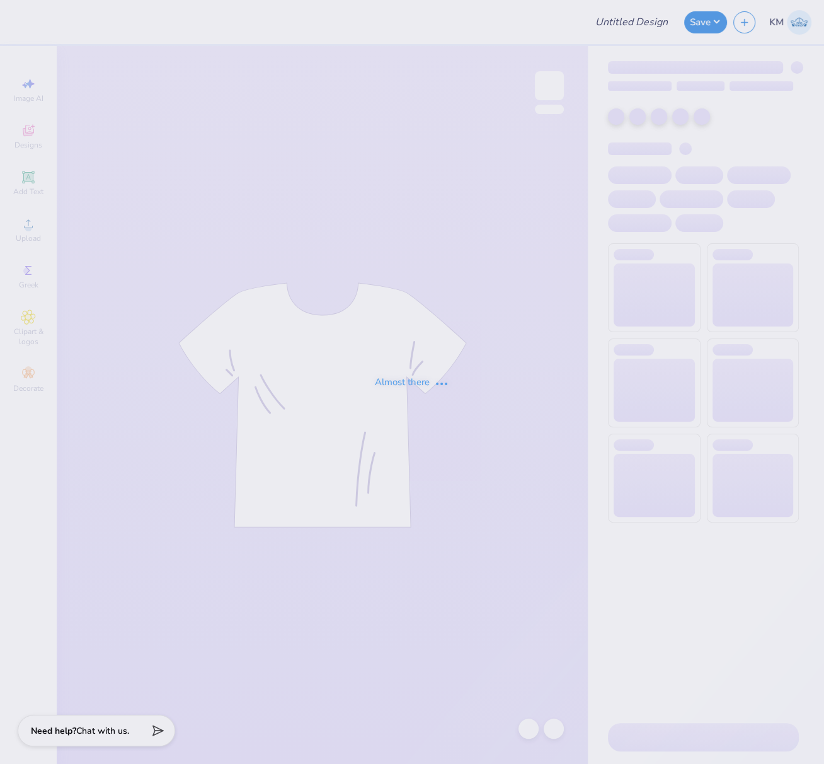
type input "FPS239877"
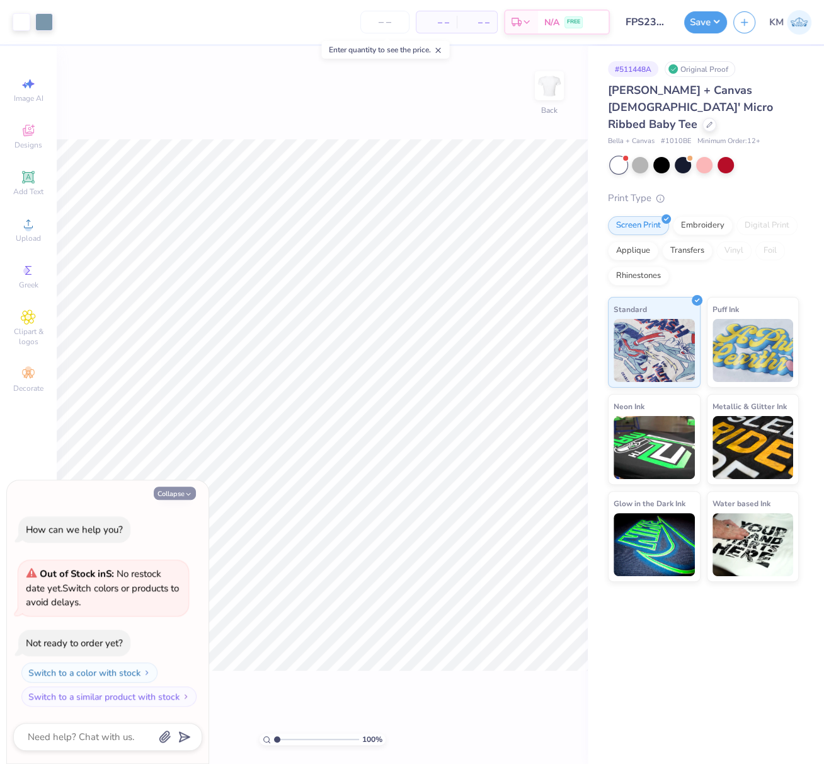
click at [181, 494] on button "Collapse" at bounding box center [175, 492] width 42 height 13
type textarea "x"
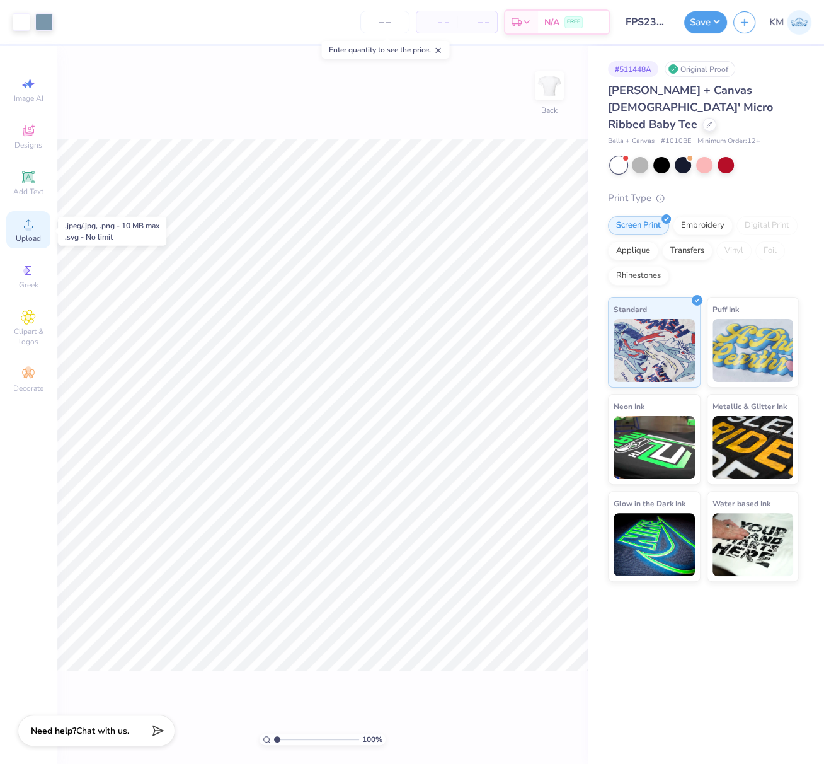
click at [28, 231] on circle at bounding box center [28, 227] width 7 height 7
type input "10.31"
type input "11.34"
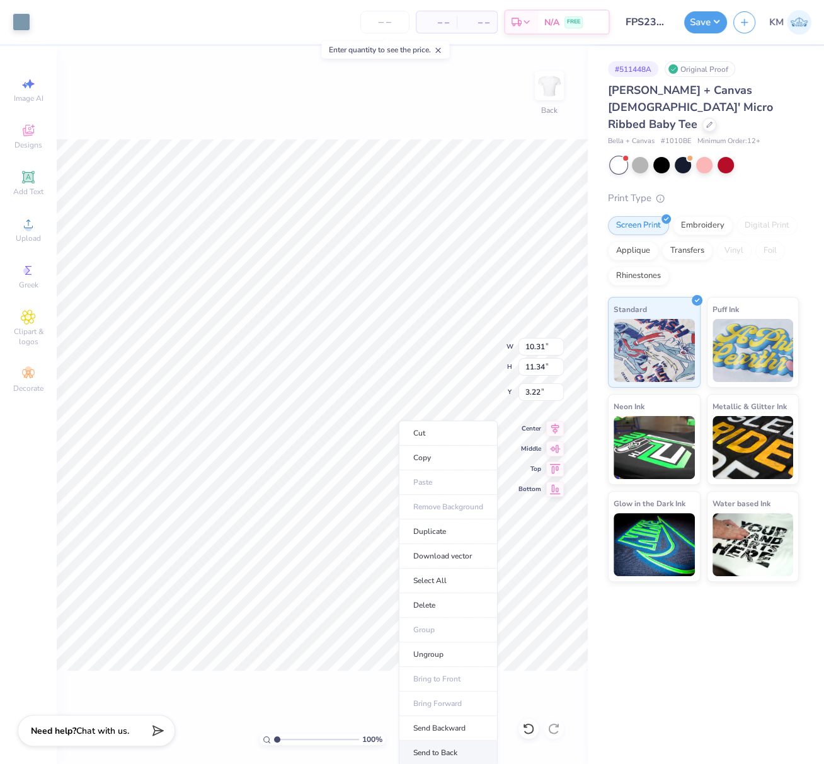
click at [449, 744] on li "Send to Back" at bounding box center [448, 752] width 99 height 25
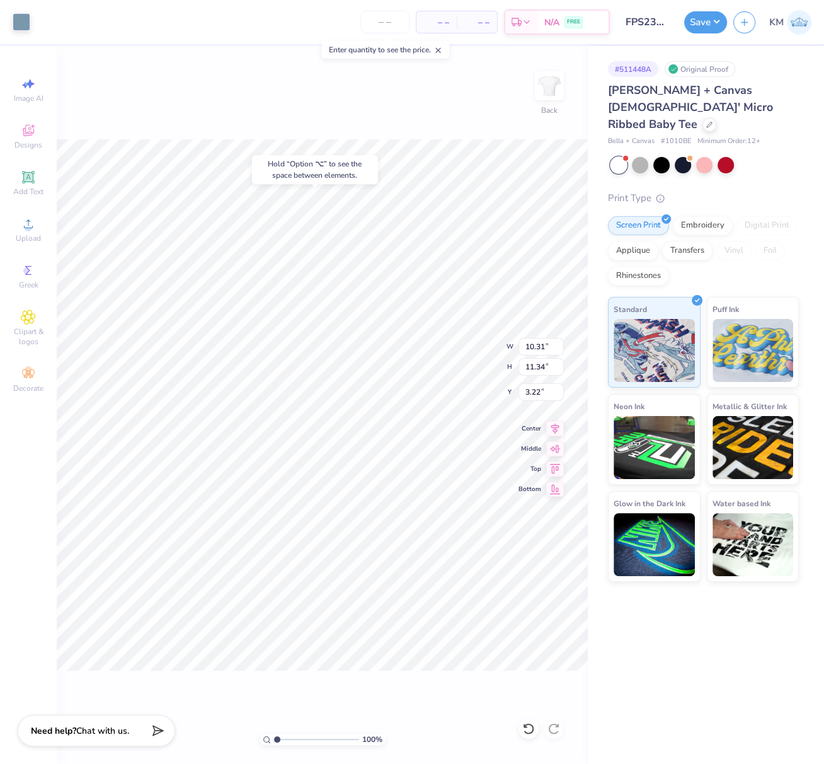
type input "1.02"
type input "8.61"
type input "9.47"
type input "2.80"
type input "9.48"
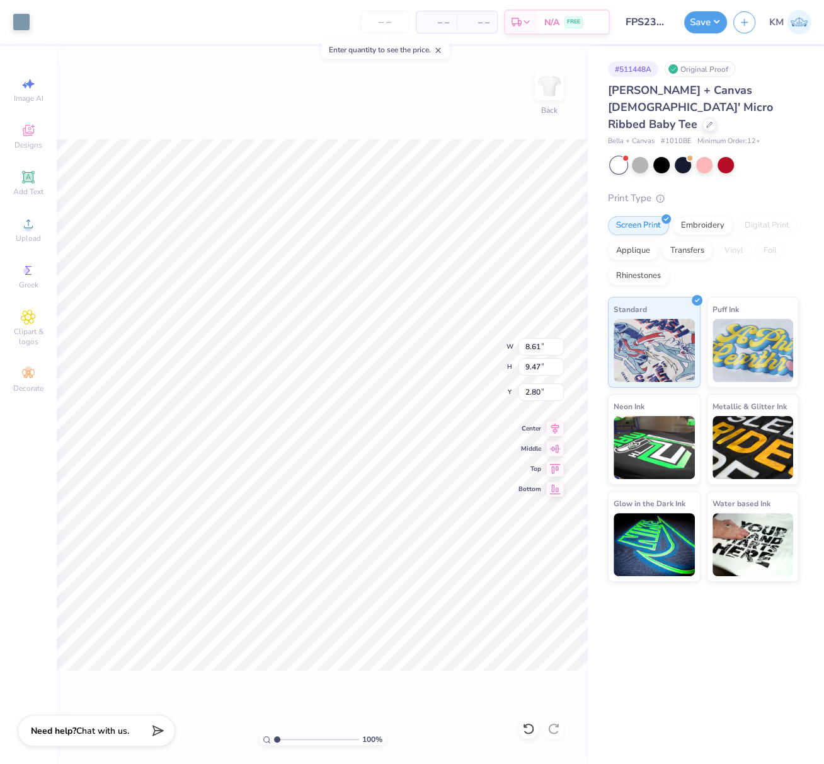
type input "10.43"
type input "2.55"
type input "10.22"
type input "11.24"
type input "1.74"
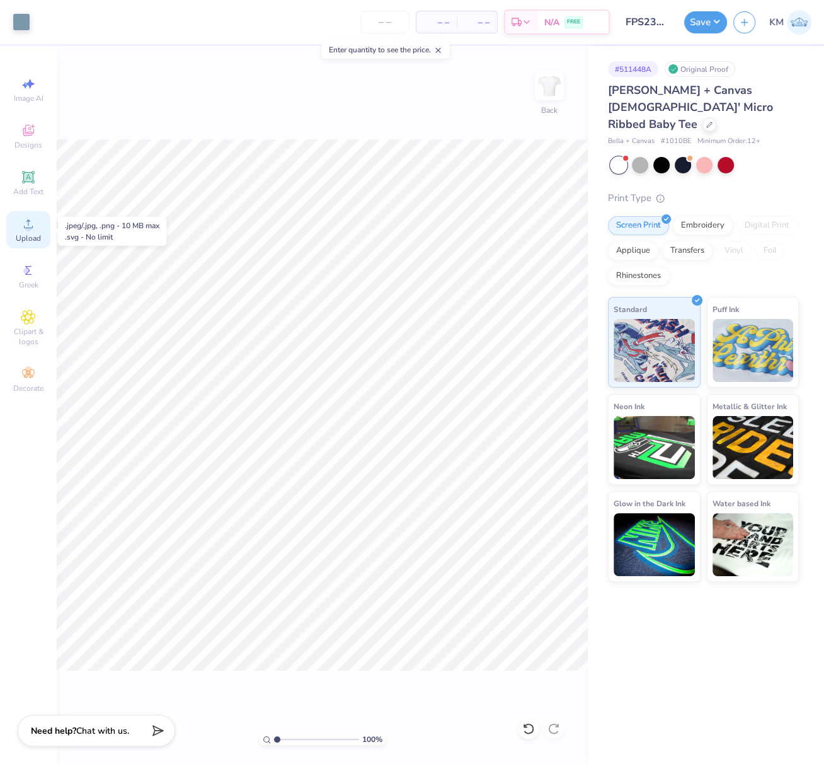
click at [29, 234] on div "Upload" at bounding box center [28, 229] width 44 height 37
type input "9.07"
type input "9.98"
type input "3.36"
type input "9.94"
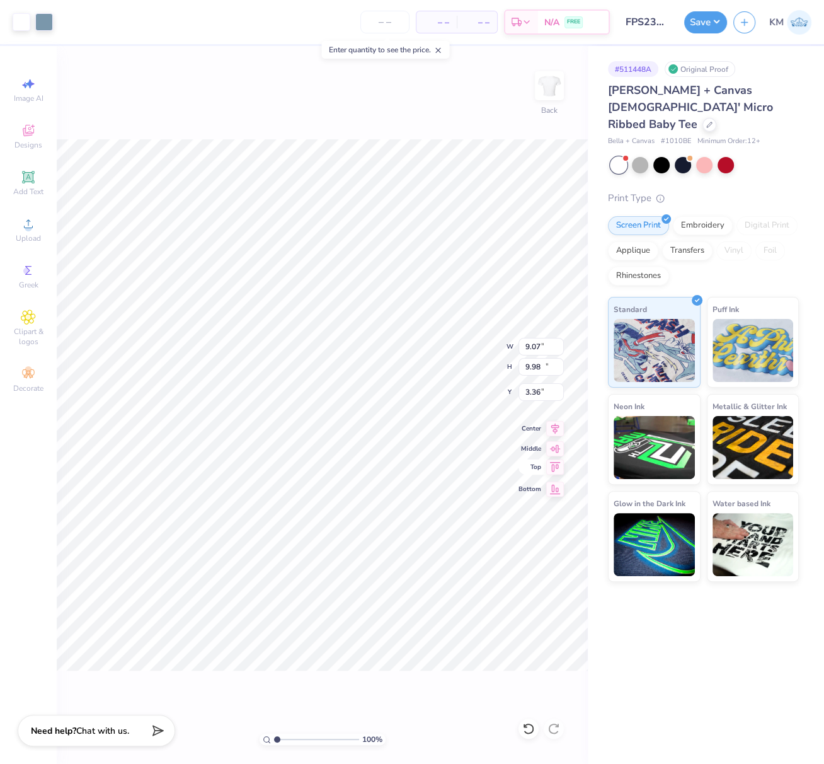
type input "10.93"
type input "2.28"
drag, startPoint x: 532, startPoint y: 346, endPoint x: 539, endPoint y: 346, distance: 7.0
click at [539, 346] on input "9.94" at bounding box center [540, 347] width 45 height 18
type input "7.00"
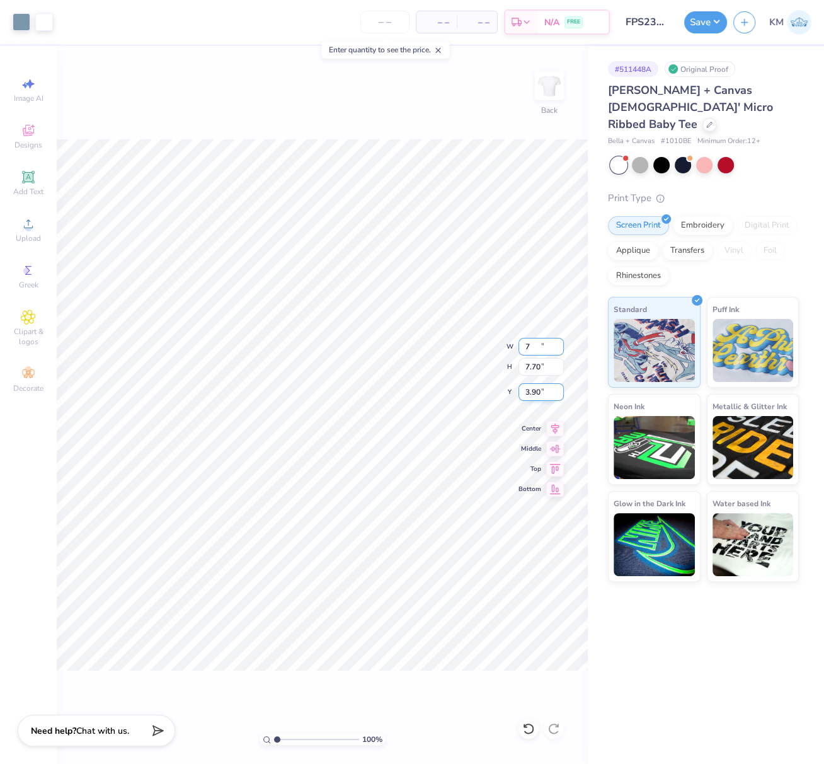
type input "7.70"
drag, startPoint x: 539, startPoint y: 390, endPoint x: 520, endPoint y: 391, distance: 18.9
click at [525, 390] on input "3.90" at bounding box center [540, 392] width 45 height 18
type input "2.50"
click at [556, 423] on icon at bounding box center [555, 426] width 8 height 11
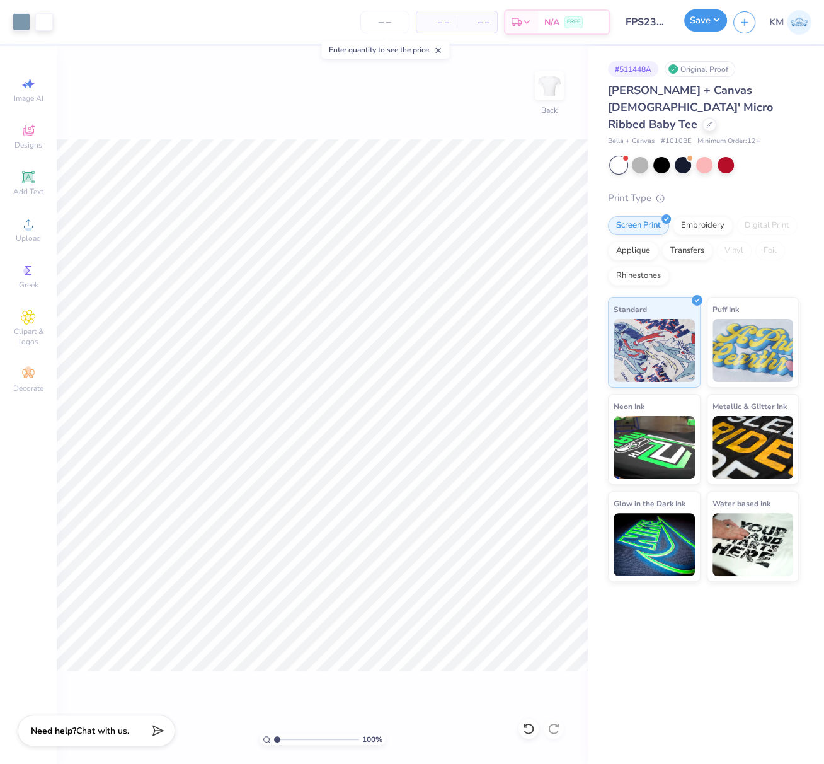
click at [714, 22] on button "Save" at bounding box center [705, 20] width 43 height 22
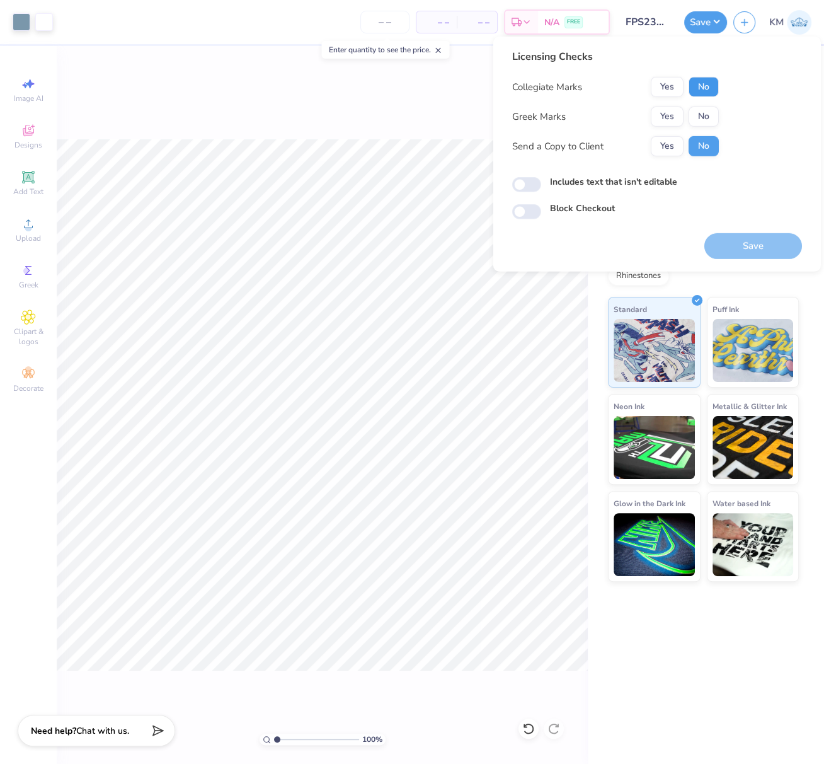
click at [710, 89] on button "No" at bounding box center [704, 87] width 30 height 20
click at [673, 117] on button "Yes" at bounding box center [667, 116] width 33 height 20
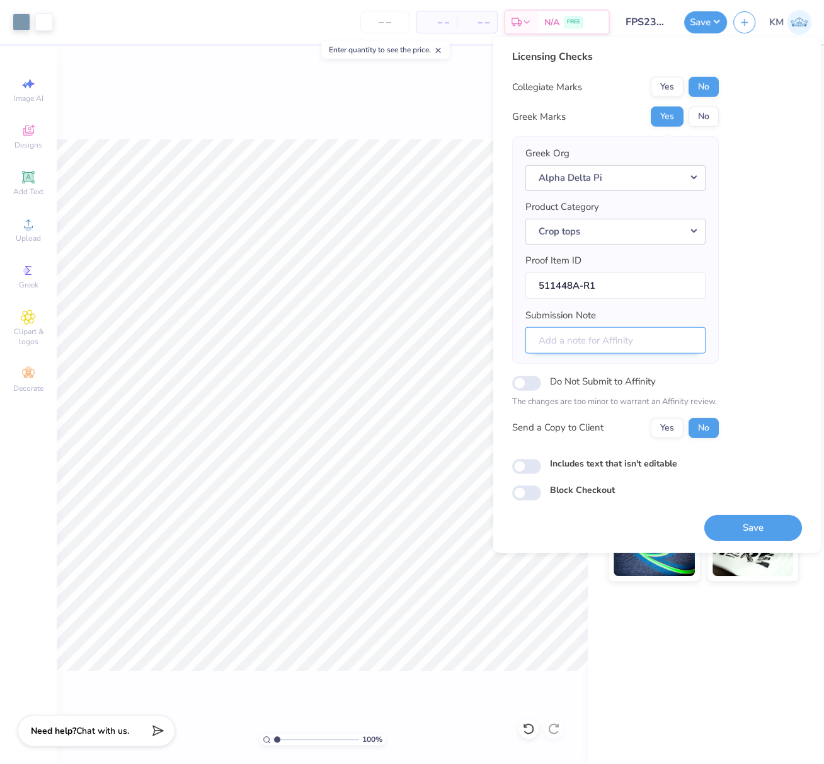
click at [619, 338] on input "Submission Note" at bounding box center [615, 339] width 180 height 27
type input "PR/General Merch for ETA chapter"
drag, startPoint x: 756, startPoint y: 524, endPoint x: 741, endPoint y: 507, distance: 23.2
click at [756, 524] on button "Save" at bounding box center [753, 527] width 98 height 26
